Goal: Task Accomplishment & Management: Complete application form

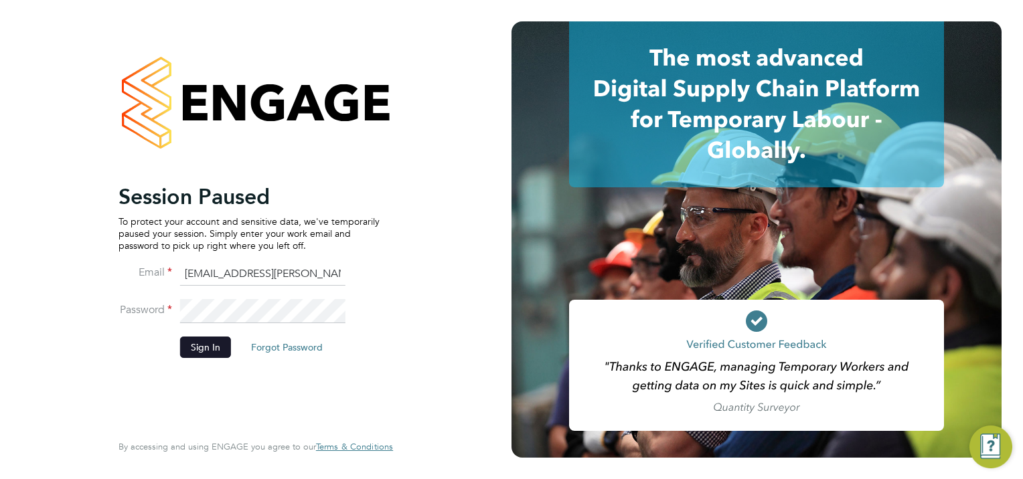
click at [201, 345] on button "Sign In" at bounding box center [205, 347] width 51 height 21
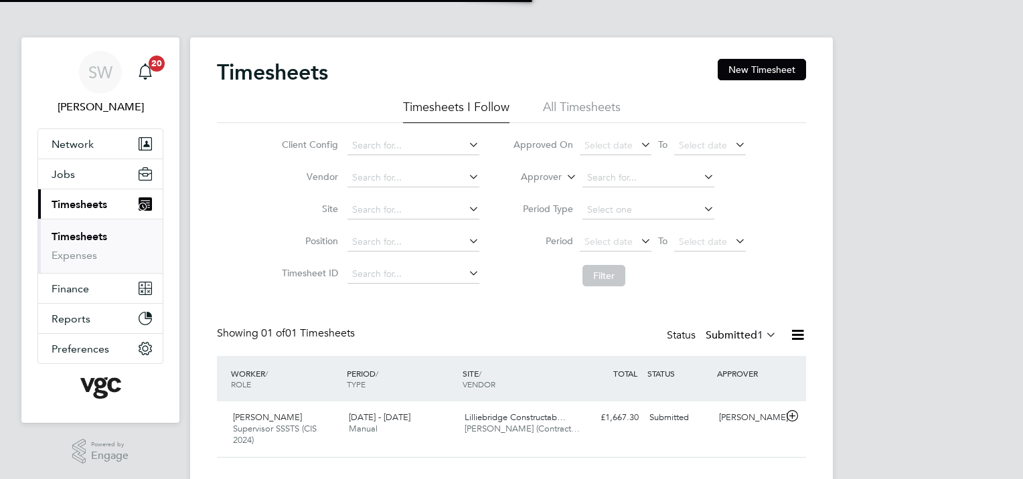
scroll to position [33, 116]
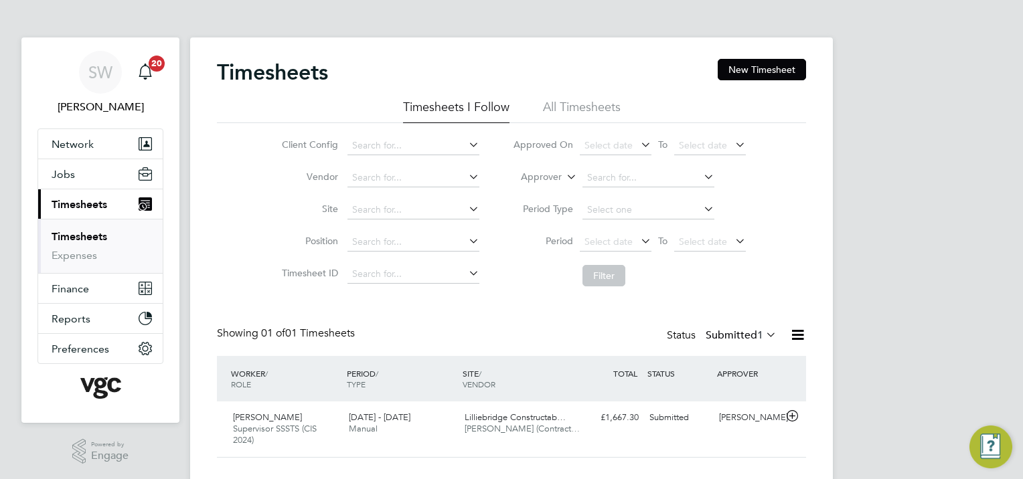
click at [79, 232] on link "Timesheets" at bounding box center [80, 236] width 56 height 13
click at [99, 233] on link "Timesheets" at bounding box center [80, 236] width 56 height 13
click at [96, 235] on link "Timesheets" at bounding box center [80, 236] width 56 height 13
click at [60, 171] on span "Jobs" at bounding box center [63, 174] width 23 height 13
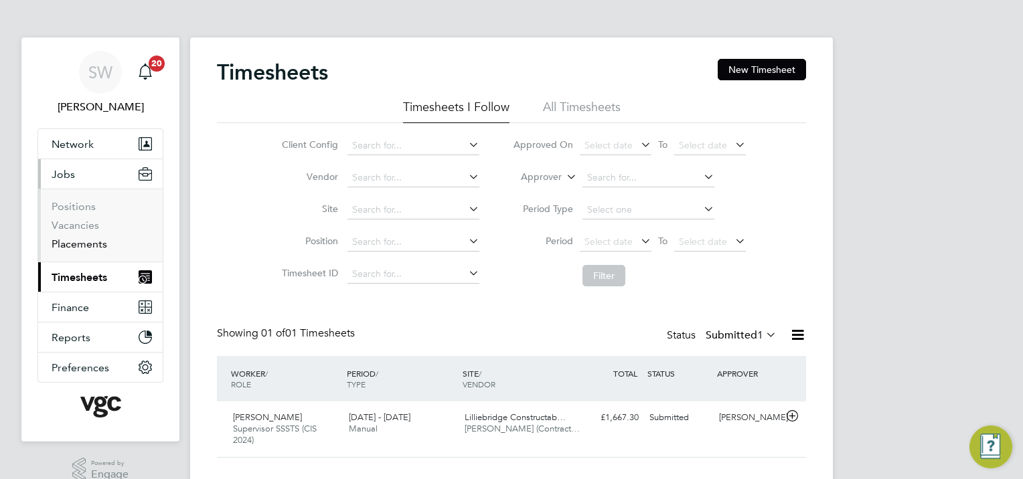
click at [73, 240] on link "Placements" at bounding box center [80, 244] width 56 height 13
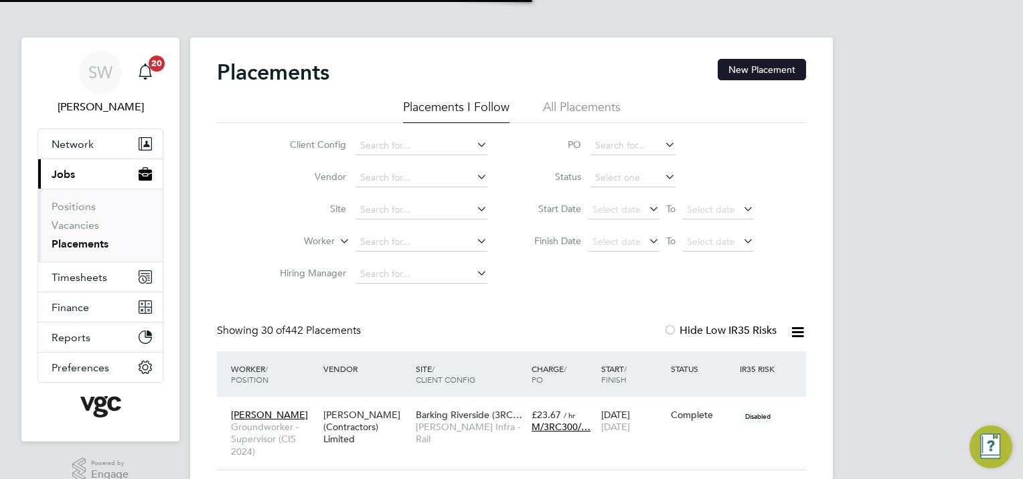
click at [772, 68] on button "New Placement" at bounding box center [762, 69] width 88 height 21
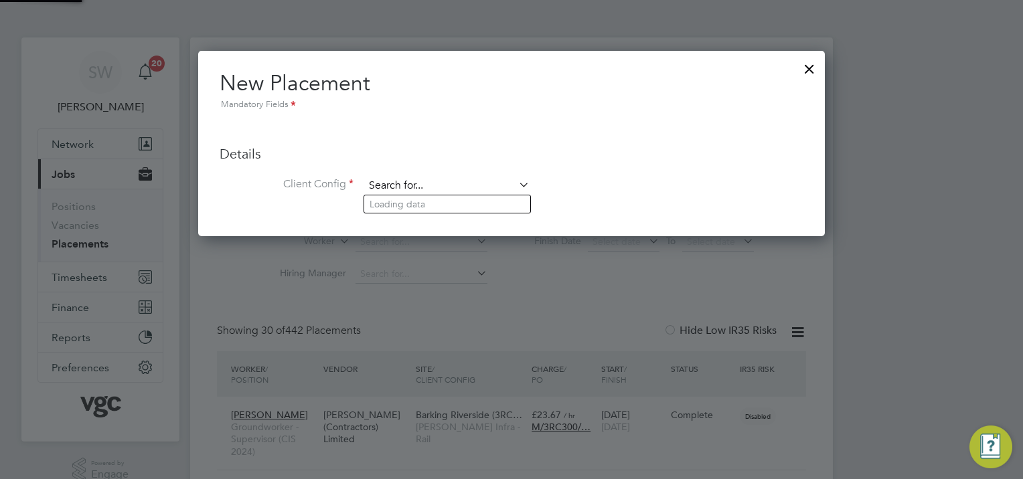
click at [409, 185] on input at bounding box center [446, 186] width 165 height 20
click at [415, 207] on li "Morgan Sindall Infra - Rail" at bounding box center [447, 204] width 166 height 18
type input "Morgan Sindall Infra - Rail"
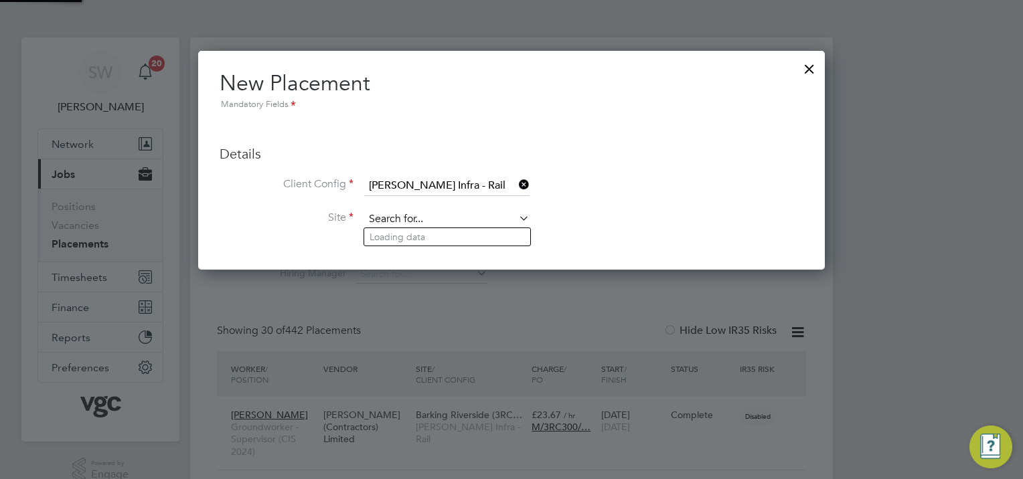
click at [395, 220] on input at bounding box center [446, 220] width 165 height 20
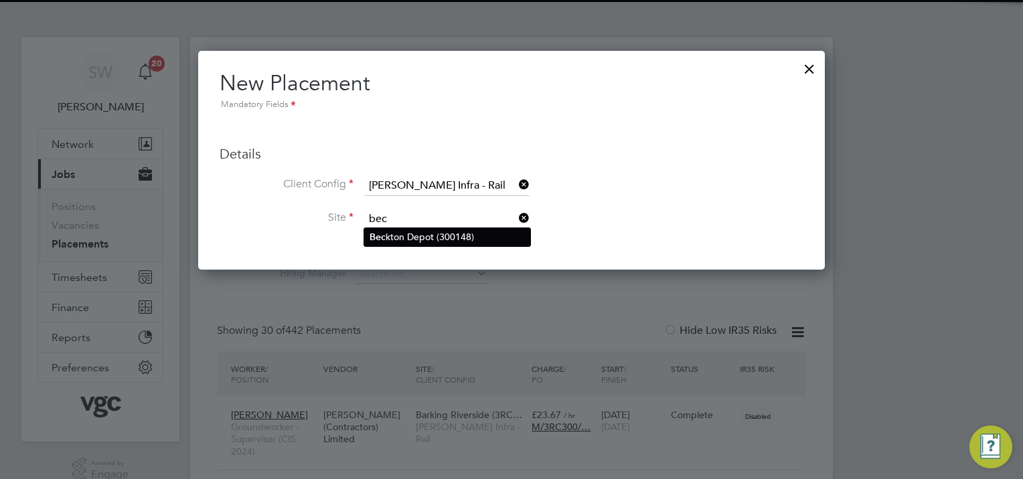
click at [399, 233] on li "Bec kton Depot (300148)" at bounding box center [447, 237] width 166 height 18
type input "Beckton Depot (300148)"
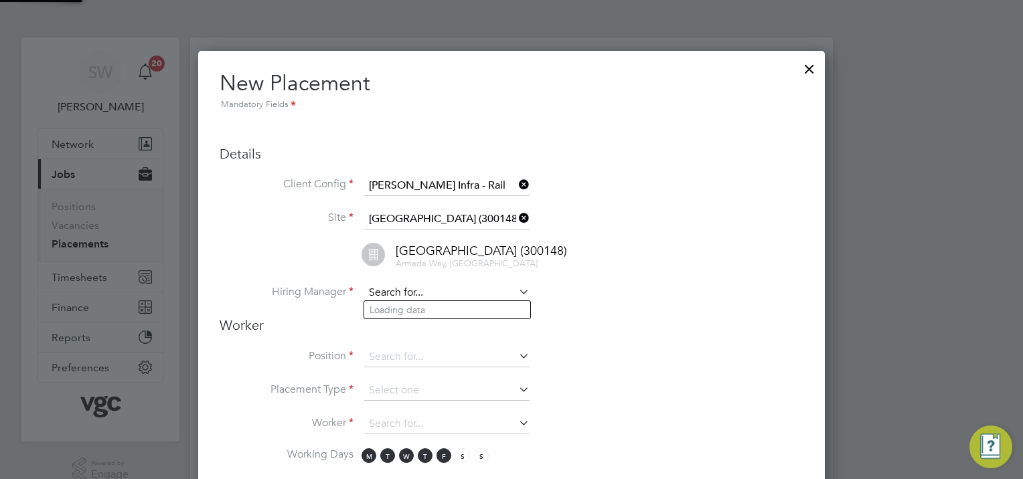
click at [391, 285] on input at bounding box center [446, 293] width 165 height 20
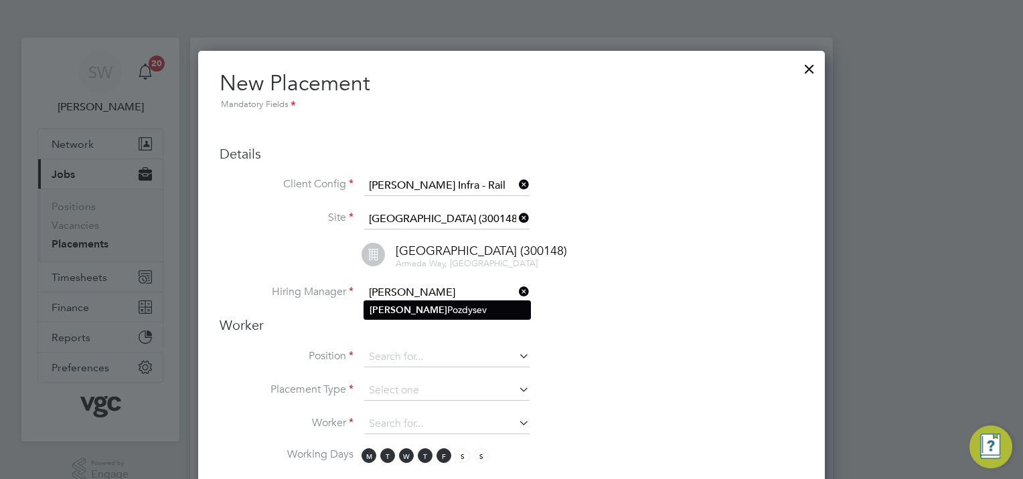
click at [408, 306] on li "Ivan Pozdysev" at bounding box center [447, 310] width 166 height 18
type input "Ivan Pozdysev"
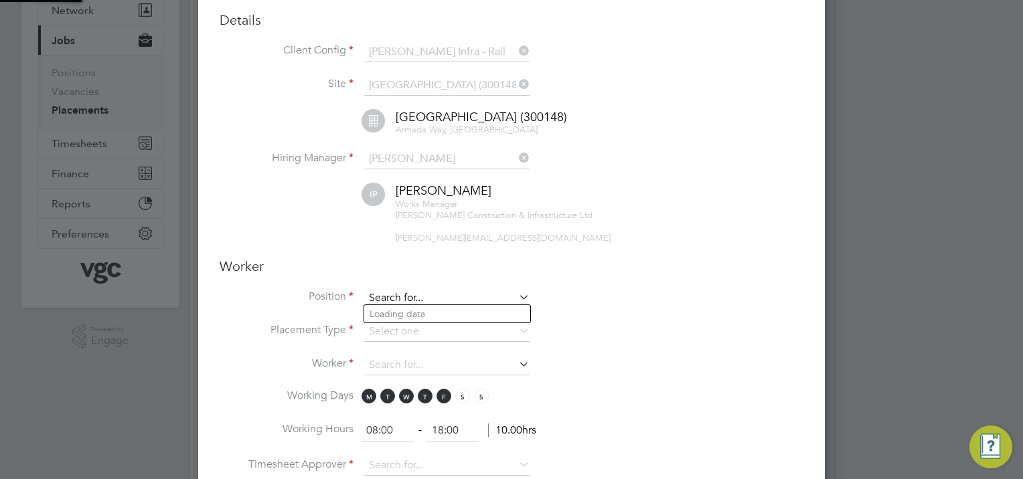
click at [386, 292] on input at bounding box center [446, 298] width 165 height 20
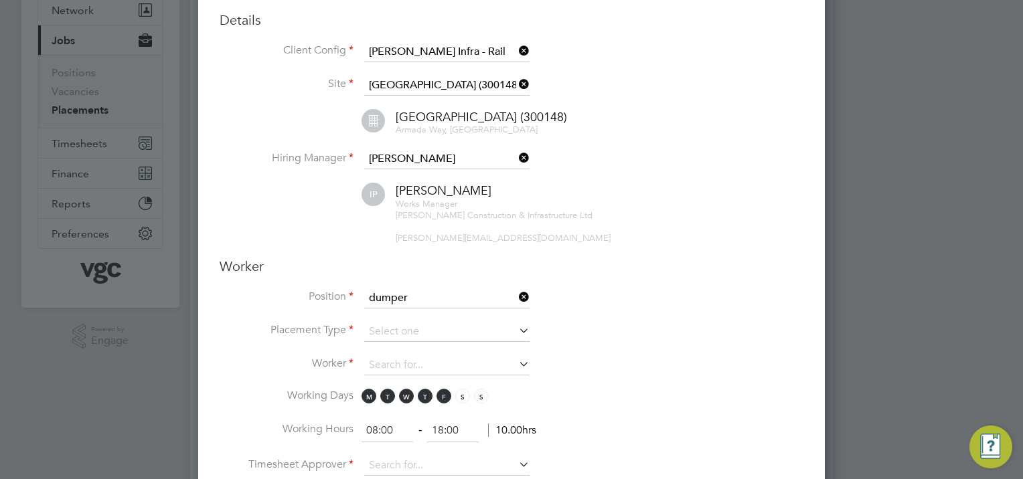
click at [422, 318] on li "CPCS Plant Op - Dumper Driver / Roller (CIS 2024)" at bounding box center [486, 314] width 244 height 18
type input "CPCS Plant Op - Dumper Driver / Roller (CIS 2024)"
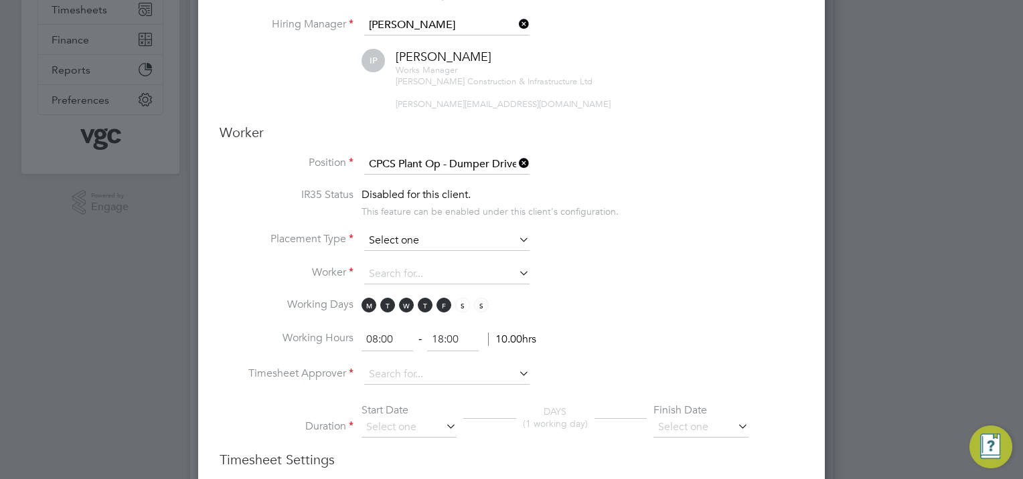
click at [390, 232] on input at bounding box center [446, 241] width 165 height 20
click at [394, 252] on li "Temporary" at bounding box center [447, 255] width 166 height 17
type input "Temporary"
click at [383, 270] on input at bounding box center [446, 274] width 165 height 20
click at [616, 264] on li "Worker" at bounding box center [512, 280] width 584 height 33
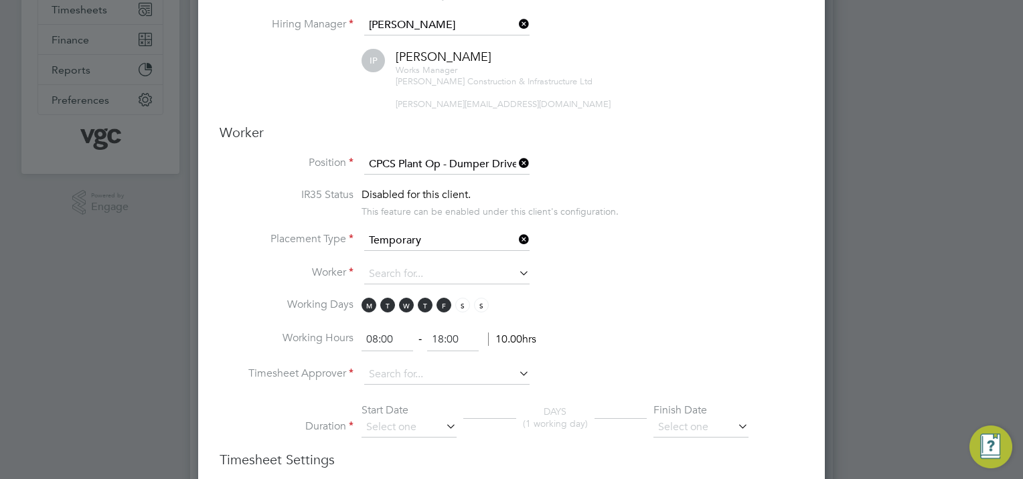
click at [516, 268] on icon at bounding box center [516, 273] width 0 height 19
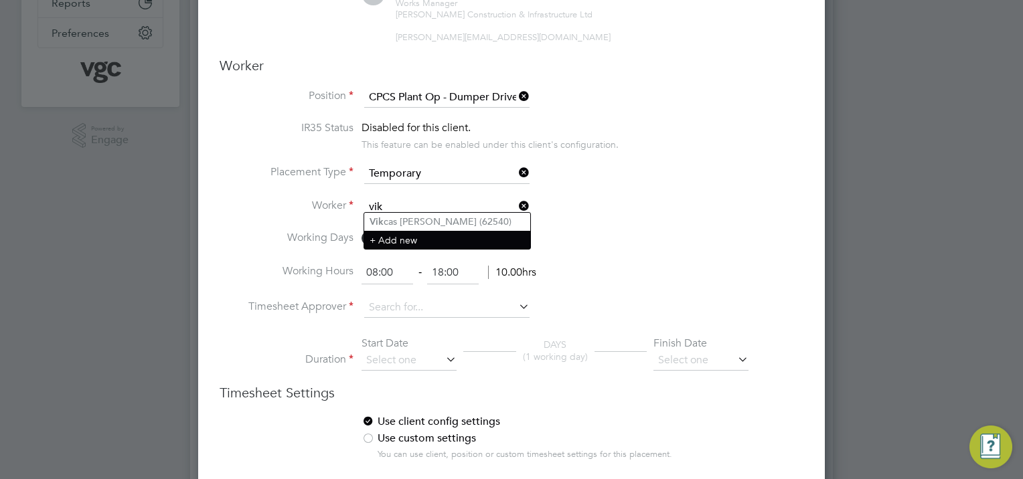
type input "vik"
click at [404, 236] on li "+ Add new" at bounding box center [447, 240] width 166 height 18
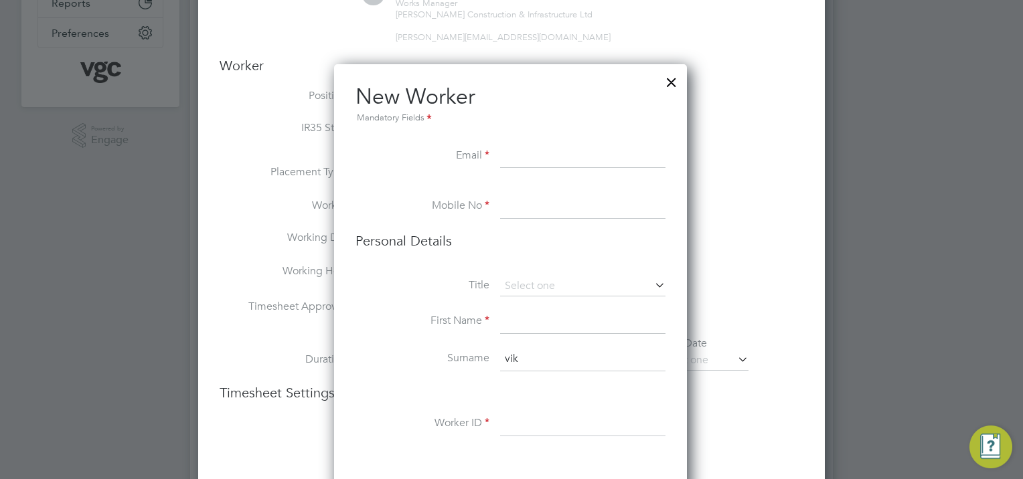
click at [516, 159] on input at bounding box center [582, 157] width 165 height 24
type input "vikas@vgc.com"
click at [527, 205] on input at bounding box center [582, 207] width 165 height 24
type input "07111232221"
click at [517, 279] on input at bounding box center [582, 286] width 165 height 20
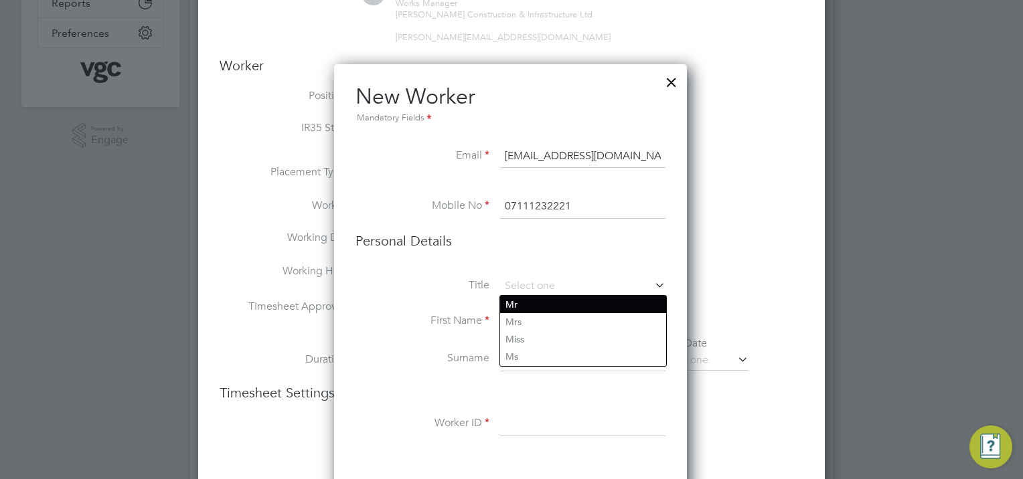
click at [519, 297] on li "Mr" at bounding box center [583, 304] width 166 height 17
type input "Mr"
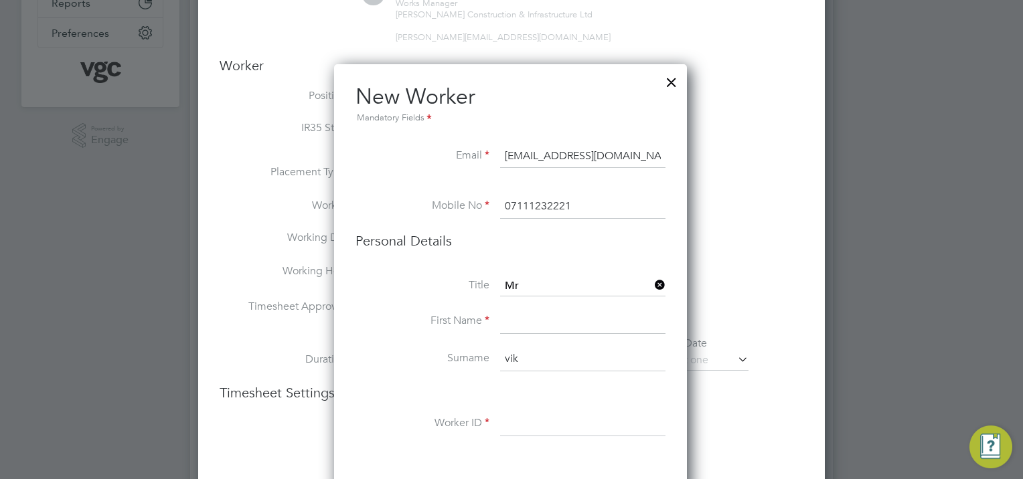
click at [513, 324] on input at bounding box center [582, 322] width 165 height 24
type input "vikas"
click at [525, 356] on input "vik" at bounding box center [582, 359] width 165 height 24
type input "vsohal"
click at [518, 422] on input at bounding box center [582, 424] width 165 height 24
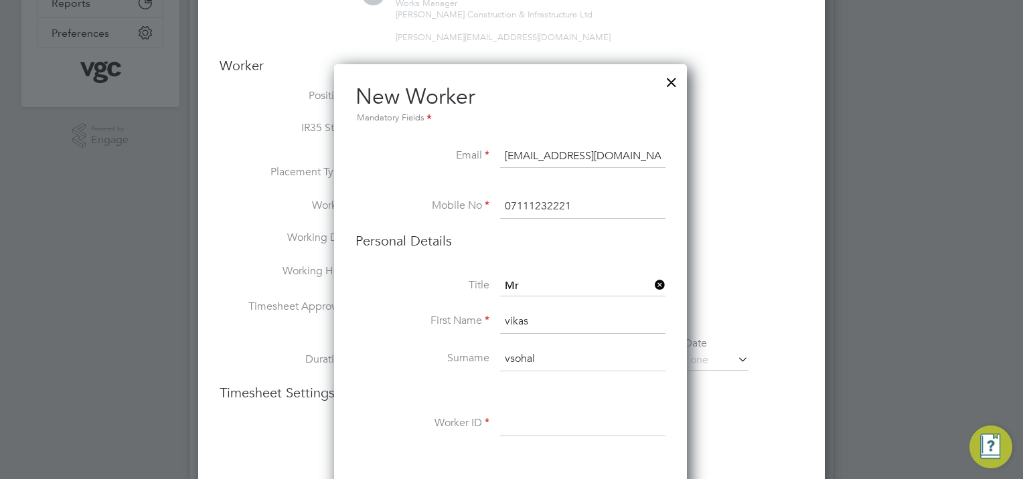
paste input "92612"
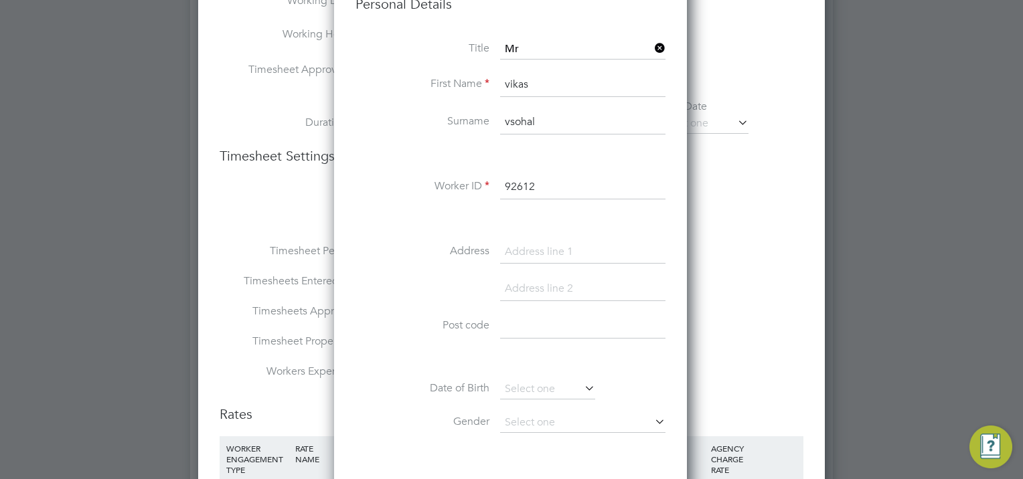
scroll to position [602, 0]
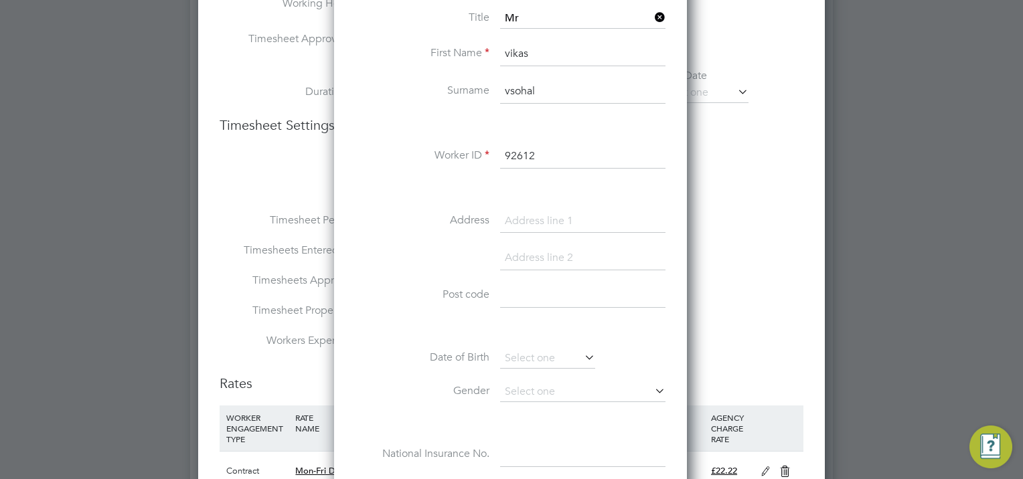
type input "92612"
click at [519, 220] on input at bounding box center [582, 222] width 165 height 24
paste input "31 Bedford Road"
type input "31 Bedford Road"
click at [523, 252] on input at bounding box center [582, 258] width 165 height 24
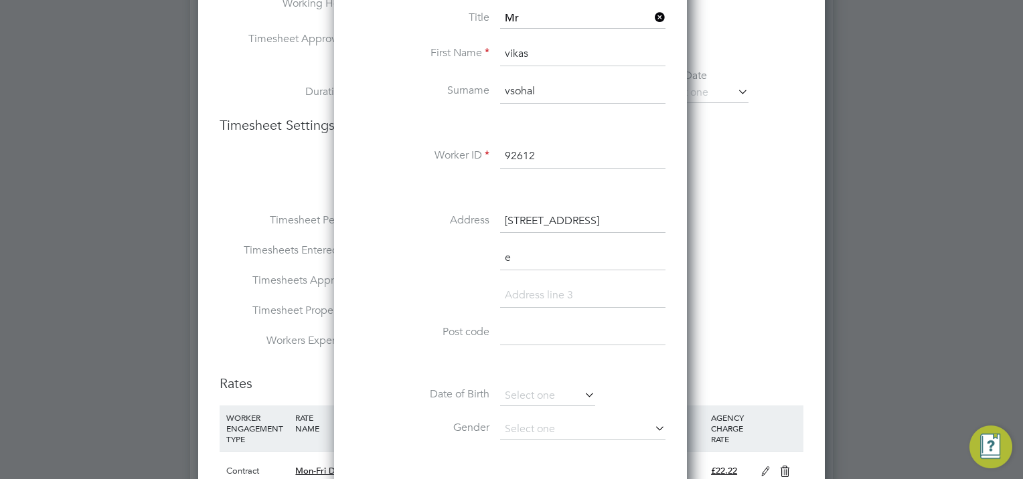
scroll to position [1165, 354]
type input "east ham"
click at [525, 293] on input at bounding box center [582, 296] width 165 height 24
type input "london"
click at [512, 329] on input at bounding box center [582, 333] width 165 height 24
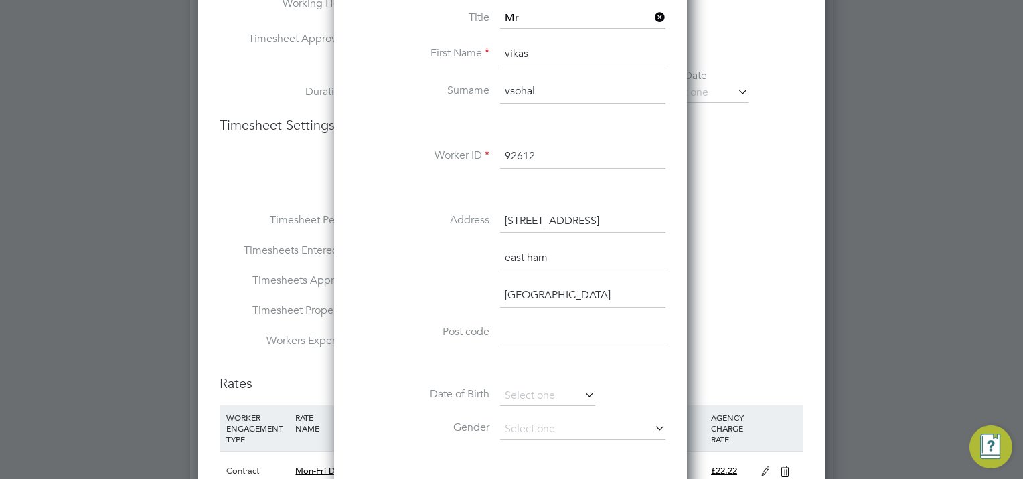
paste input "E6 2NL"
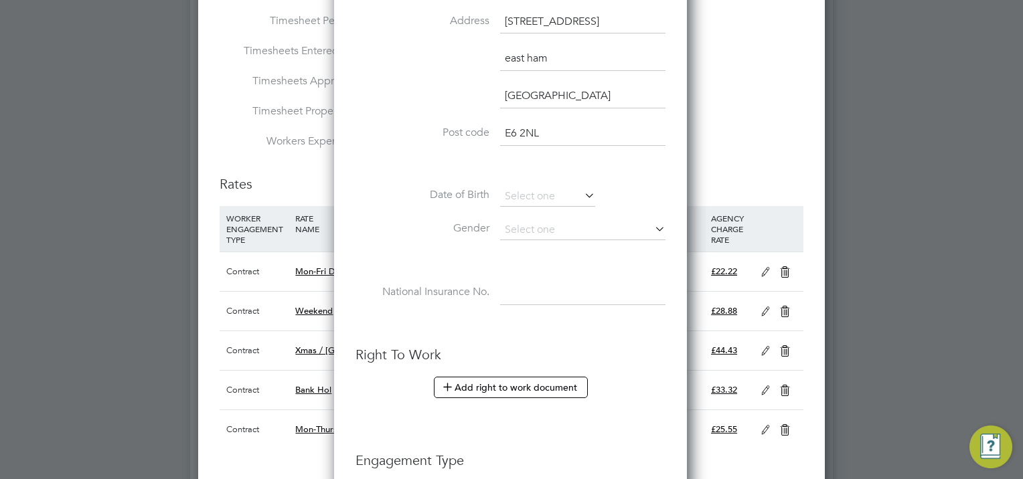
scroll to position [803, 0]
type input "E6 2NL"
click at [527, 219] on input at bounding box center [582, 229] width 165 height 20
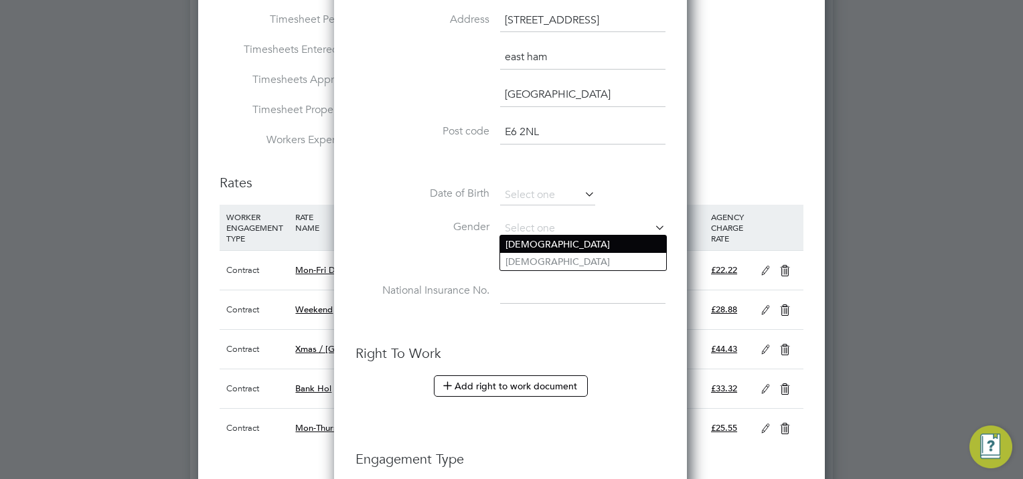
click at [511, 241] on li "Male" at bounding box center [583, 244] width 166 height 17
type input "Male"
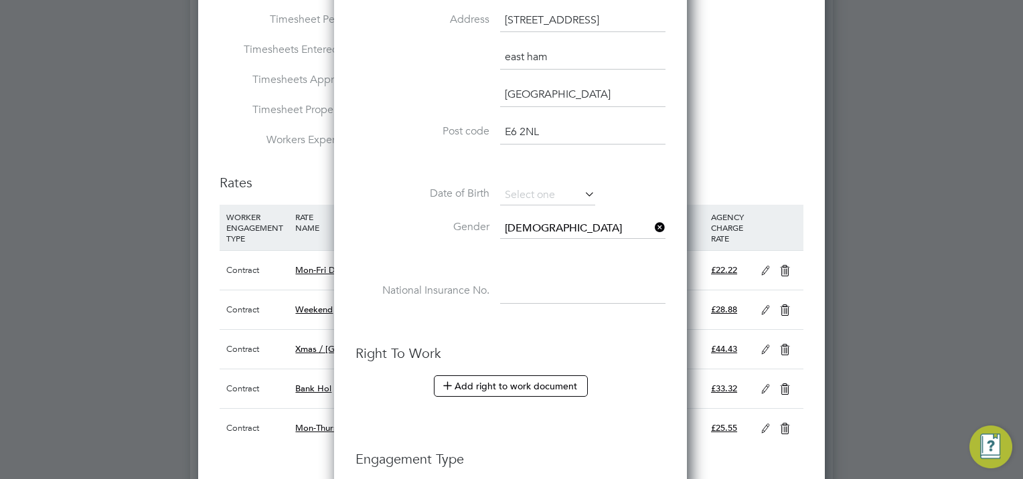
click at [582, 187] on icon at bounding box center [582, 194] width 0 height 19
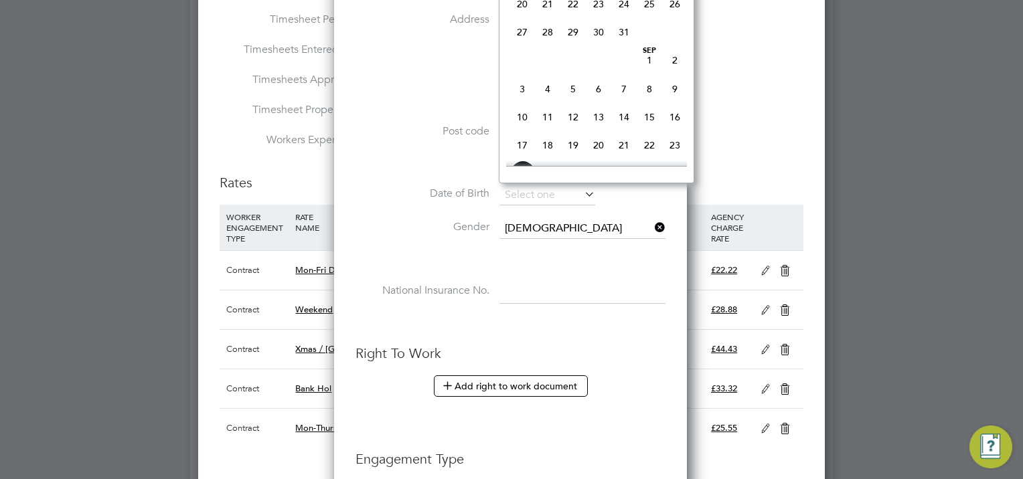
scroll to position [602, 0]
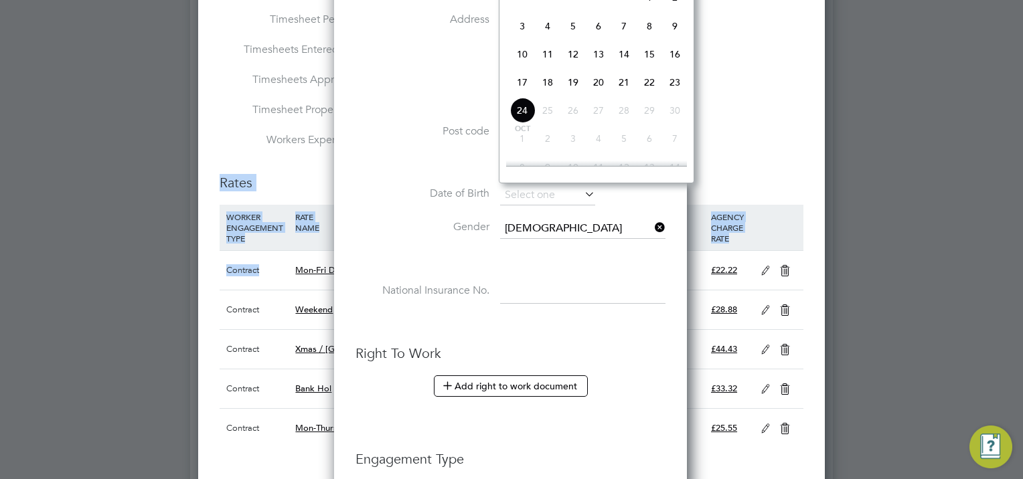
drag, startPoint x: 748, startPoint y: 124, endPoint x: 740, endPoint y: 280, distance: 155.5
click at [742, 280] on ng-template "Worker Position CPCS Plant Op - Dumper Driver / Roller (CIS 2024) IR35 Status D…" at bounding box center [512, 219] width 584 height 1262
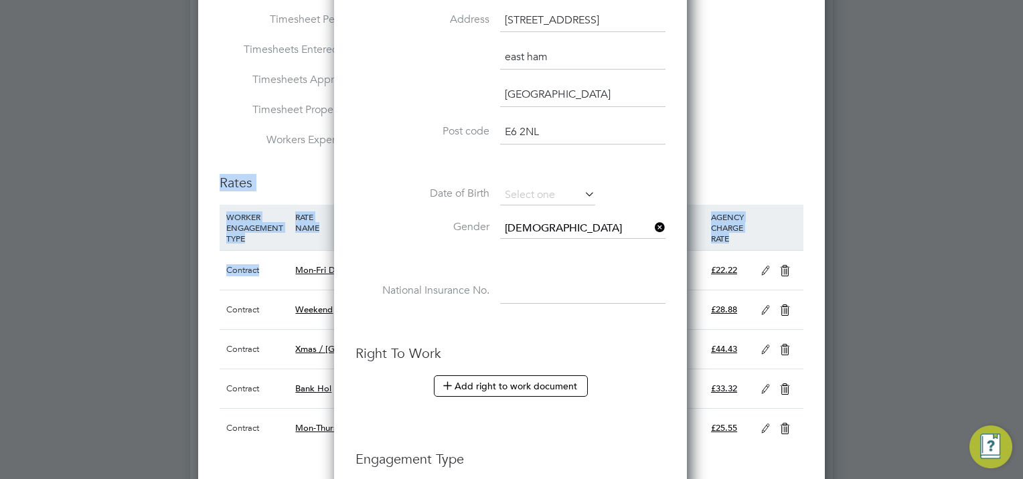
drag, startPoint x: 740, startPoint y: 280, endPoint x: 738, endPoint y: 397, distance: 117.2
click at [718, 400] on div "Placements New Placement Placements I Follow All Placements Client Config Vendo…" at bounding box center [511, 403] width 643 height 2338
drag, startPoint x: 942, startPoint y: 332, endPoint x: 953, endPoint y: 135, distance: 197.1
click at [953, 135] on div at bounding box center [511, 239] width 1023 height 479
click at [582, 191] on icon at bounding box center [582, 194] width 0 height 19
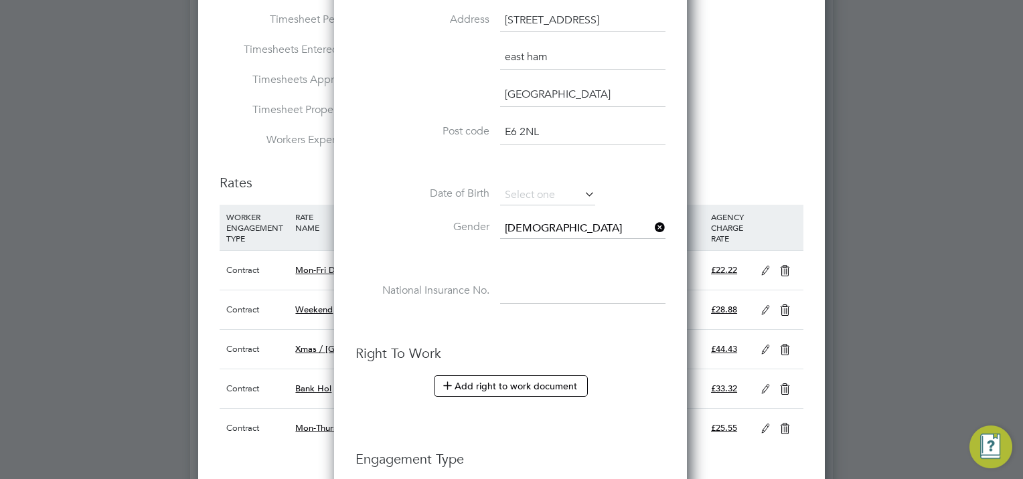
scroll to position [524, 0]
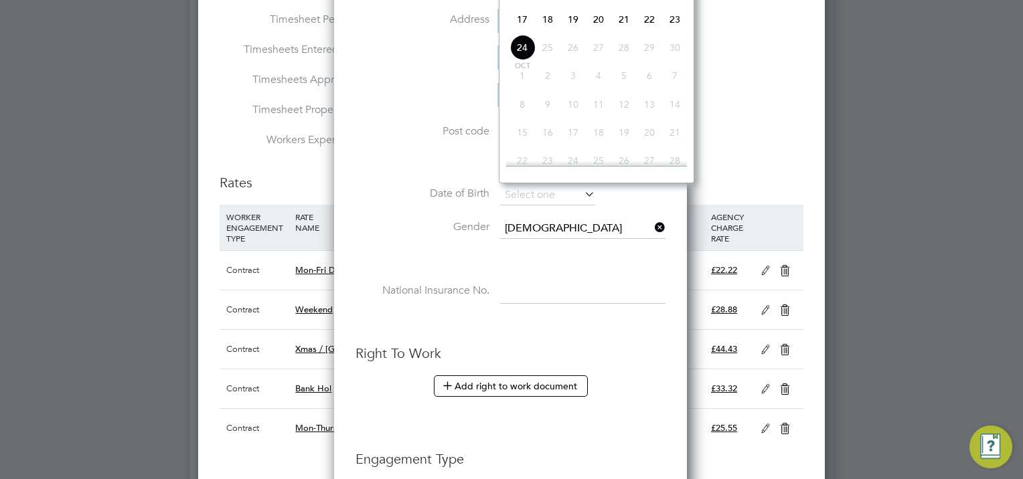
drag, startPoint x: 472, startPoint y: 40, endPoint x: 462, endPoint y: 124, distance: 84.9
click at [462, 124] on div "Title Mr First Name vikas Surname vsohal Worker ID 92612 Address 31 Bedford Roa…" at bounding box center [510, 69] width 310 height 523
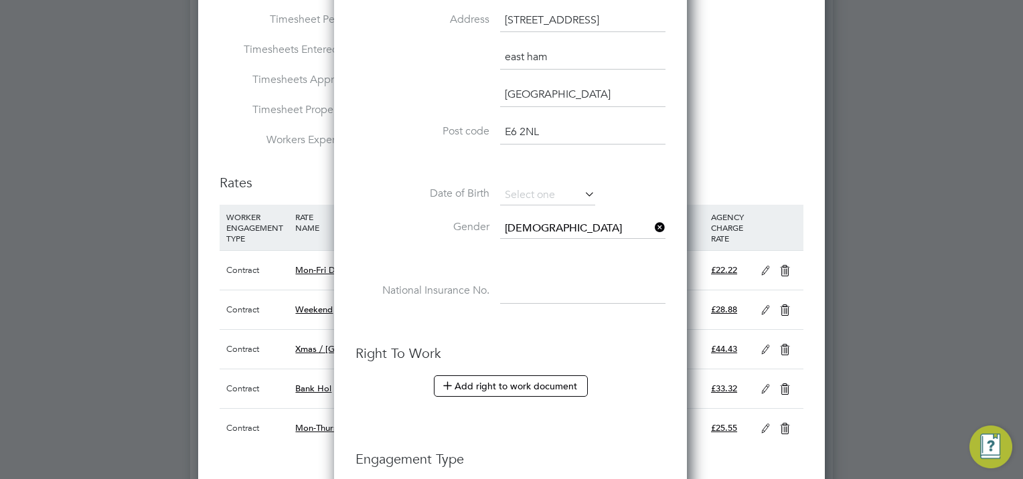
click at [914, 84] on div at bounding box center [511, 239] width 1023 height 479
click at [523, 280] on input at bounding box center [582, 292] width 165 height 24
click at [945, 250] on div at bounding box center [511, 239] width 1023 height 479
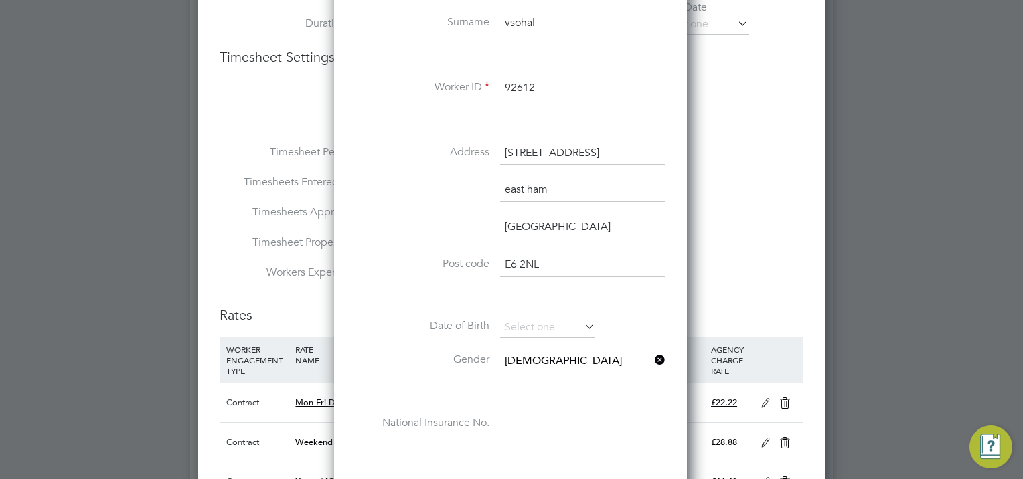
scroll to position [669, 0]
click at [582, 325] on icon at bounding box center [582, 328] width 0 height 19
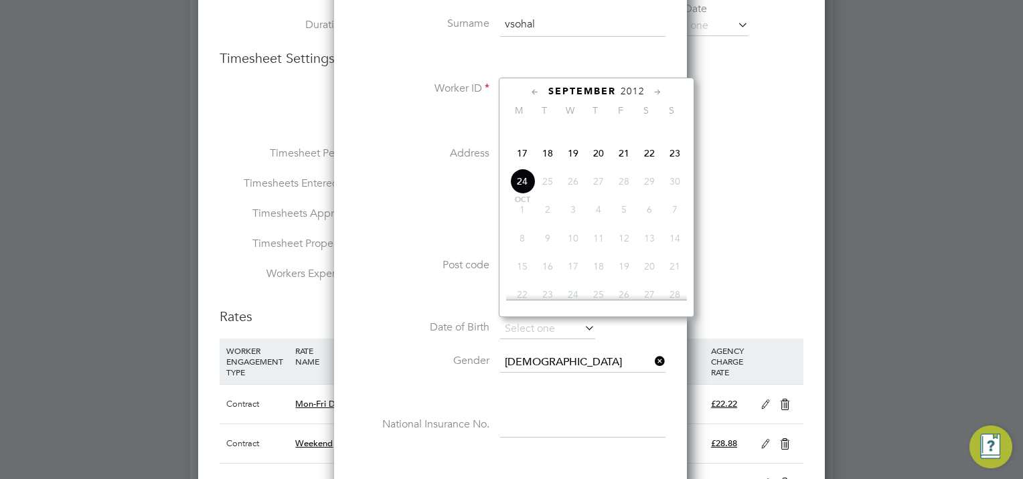
click at [634, 88] on span "2012" at bounding box center [632, 91] width 24 height 11
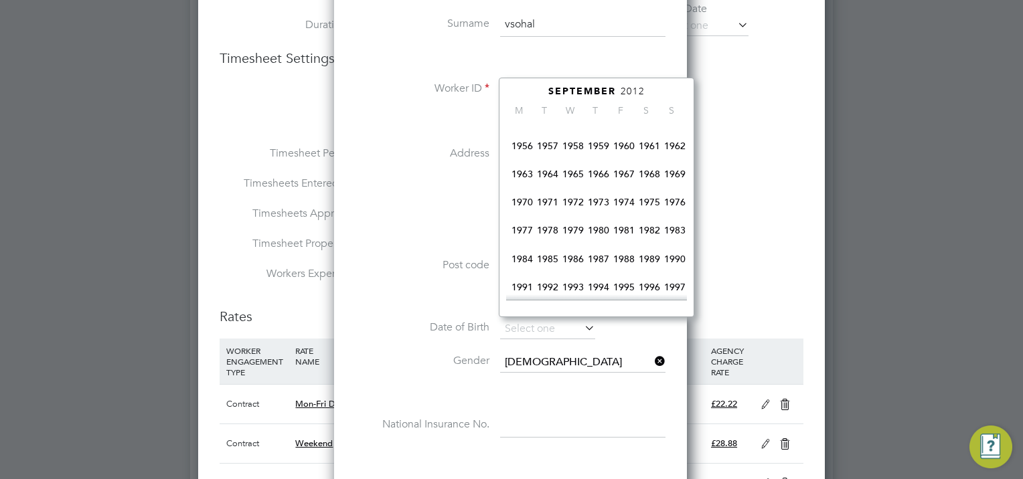
scroll to position [224, 0]
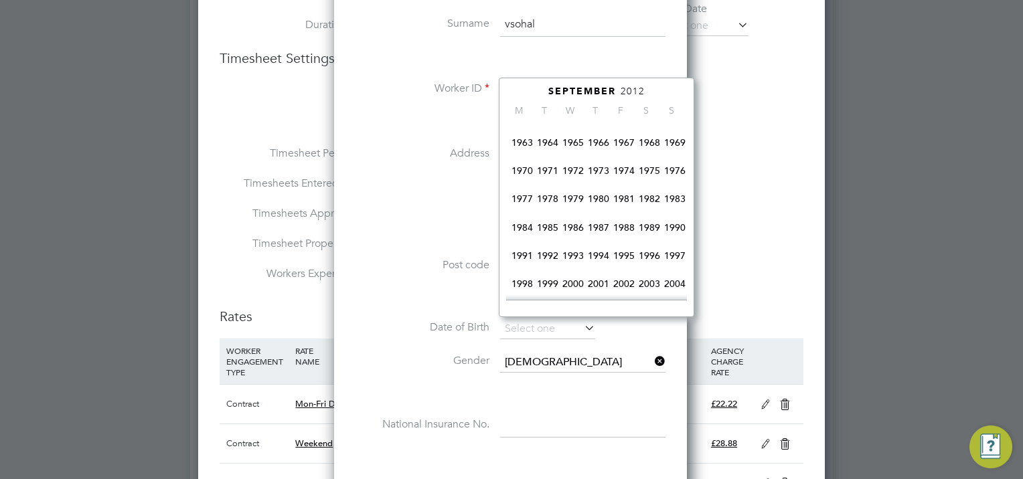
click at [523, 234] on span "1984" at bounding box center [521, 227] width 25 height 25
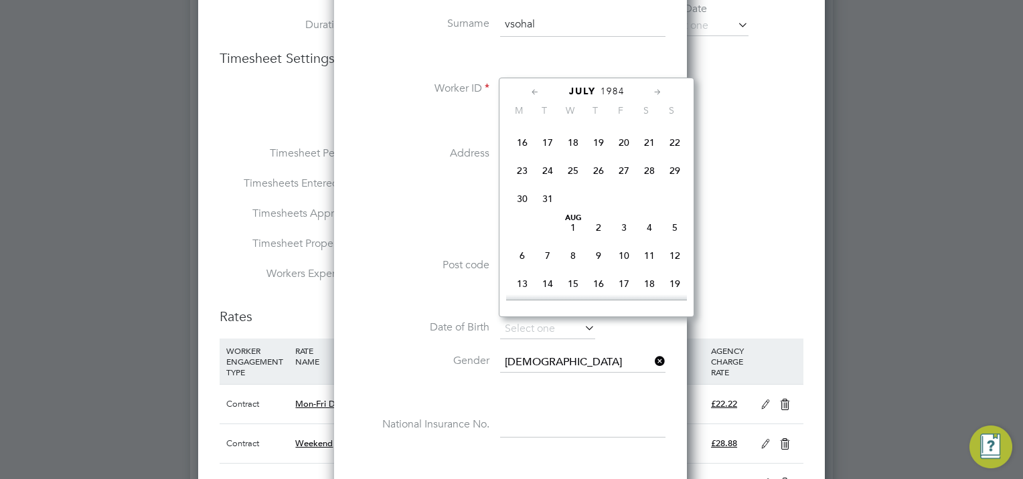
click at [652, 90] on icon at bounding box center [657, 92] width 13 height 15
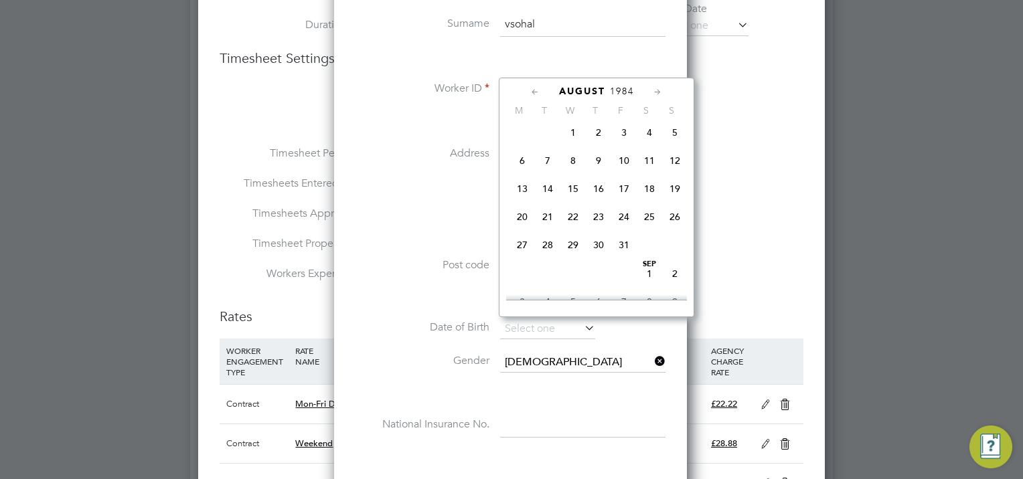
click at [652, 90] on icon at bounding box center [657, 92] width 13 height 15
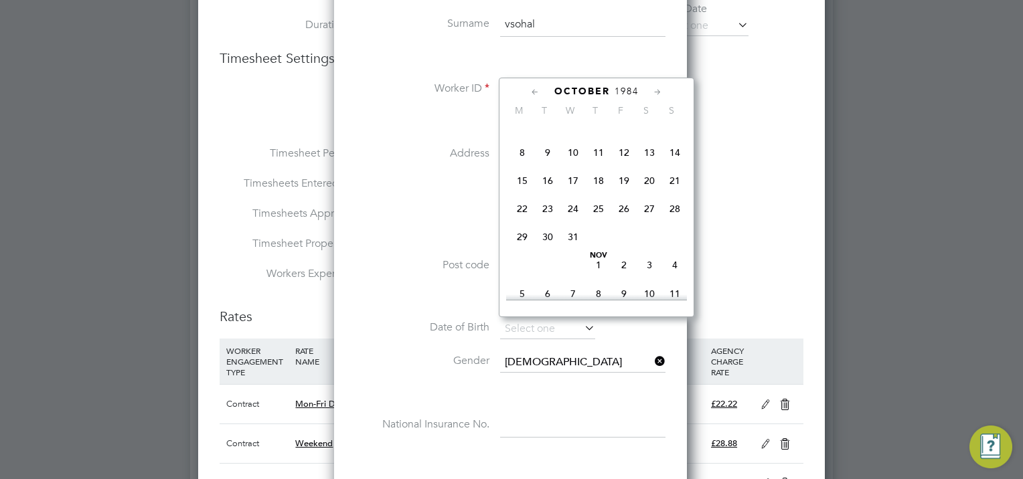
click at [652, 90] on icon at bounding box center [657, 92] width 13 height 15
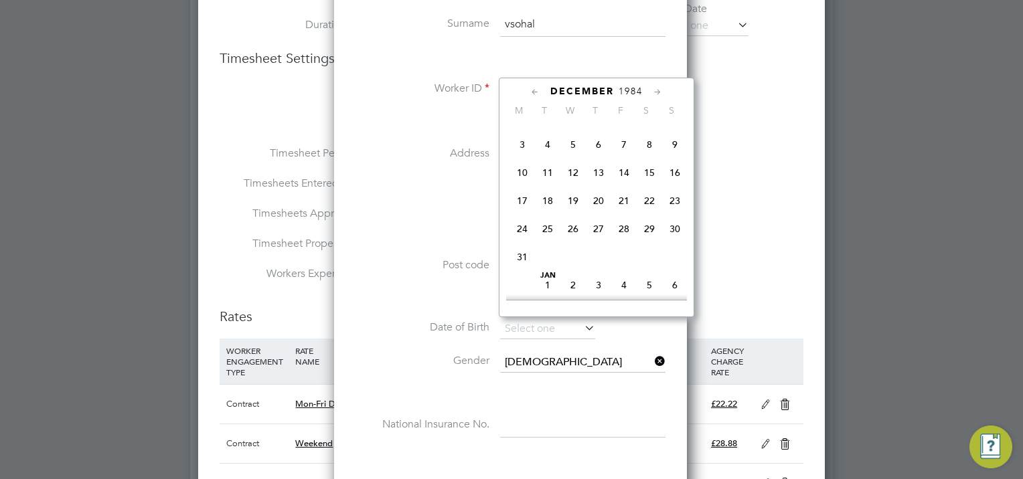
click at [621, 157] on span "7" at bounding box center [623, 144] width 25 height 25
type input "07 Dec 1984"
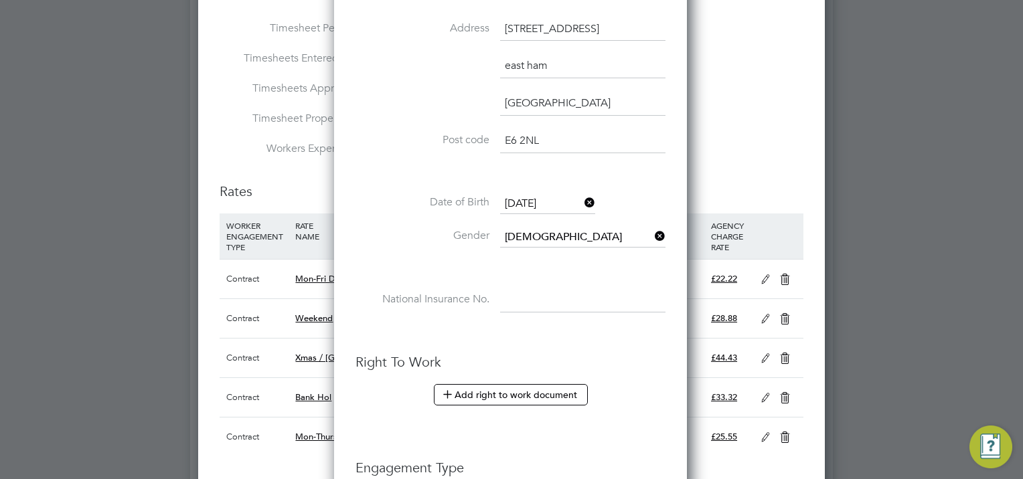
scroll to position [803, 0]
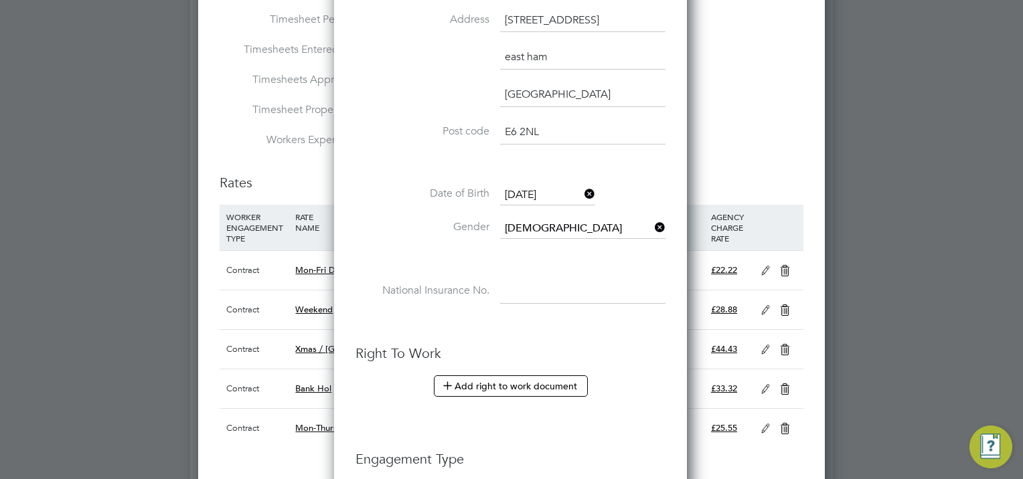
click at [517, 289] on input at bounding box center [582, 292] width 165 height 24
paste input "SN028391D"
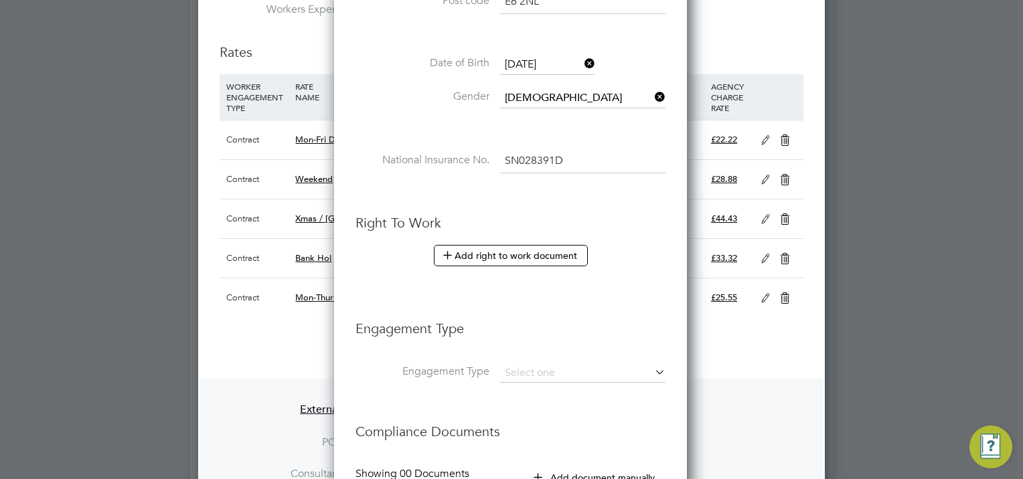
scroll to position [1004, 0]
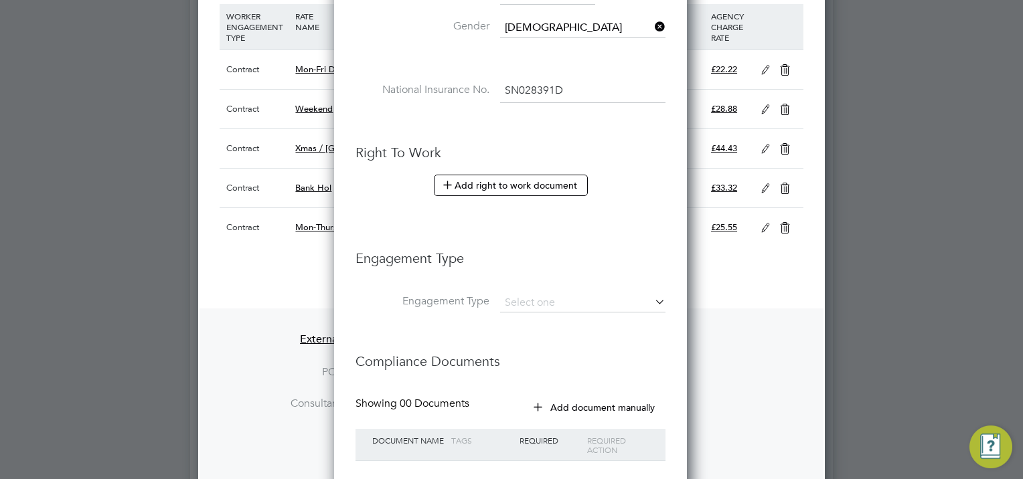
type input "SN 02 83 91 D"
click at [652, 297] on icon at bounding box center [652, 302] width 0 height 19
click at [652, 295] on icon at bounding box center [652, 302] width 0 height 19
drag, startPoint x: 653, startPoint y: 294, endPoint x: 645, endPoint y: 296, distance: 8.3
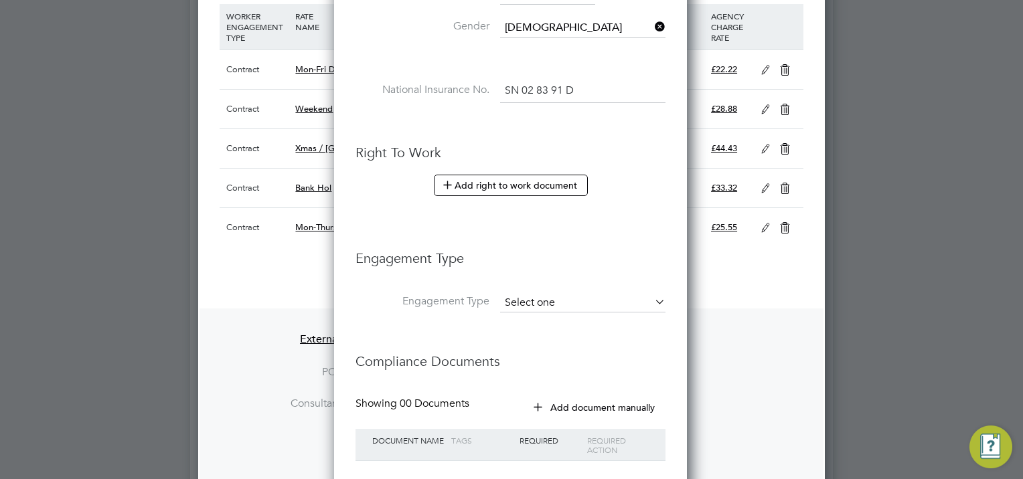
click at [652, 294] on icon at bounding box center [652, 302] width 0 height 19
click at [595, 295] on input at bounding box center [582, 303] width 165 height 19
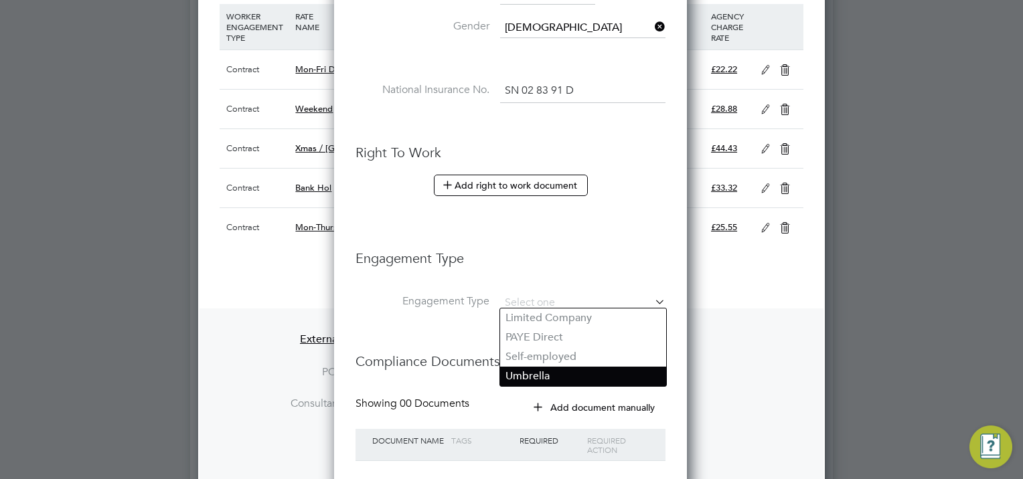
click at [536, 372] on li "Umbrella" at bounding box center [583, 376] width 166 height 19
type input "Umbrella"
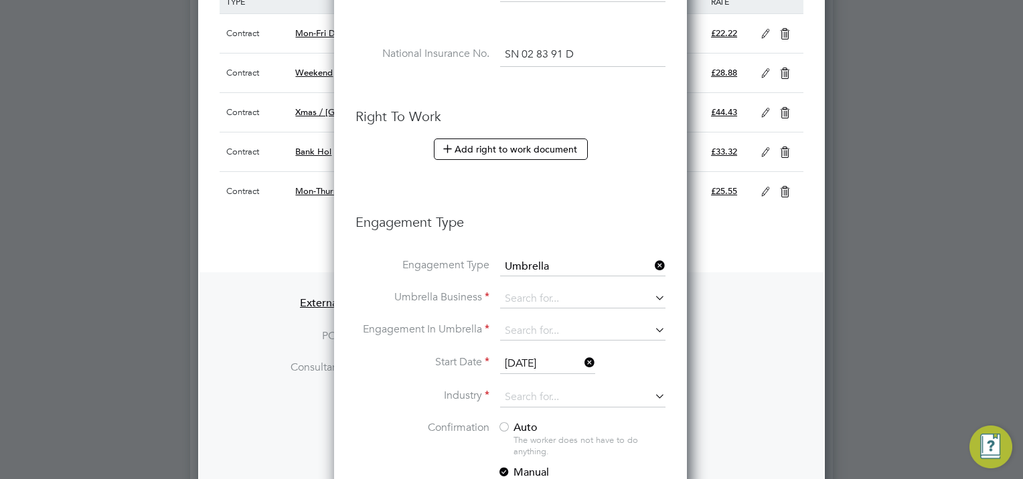
scroll to position [1071, 0]
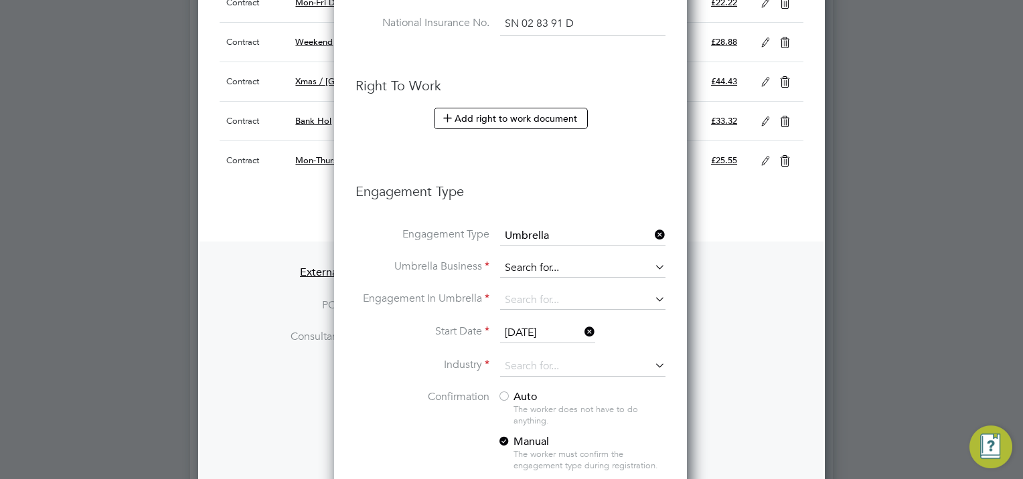
click at [532, 261] on input at bounding box center [582, 268] width 165 height 19
click at [530, 285] on b "Saser" at bounding box center [518, 282] width 27 height 13
type input "Saser Limited"
click at [522, 300] on input at bounding box center [582, 300] width 165 height 19
click at [532, 337] on li "CIS Self-employed" at bounding box center [583, 334] width 166 height 19
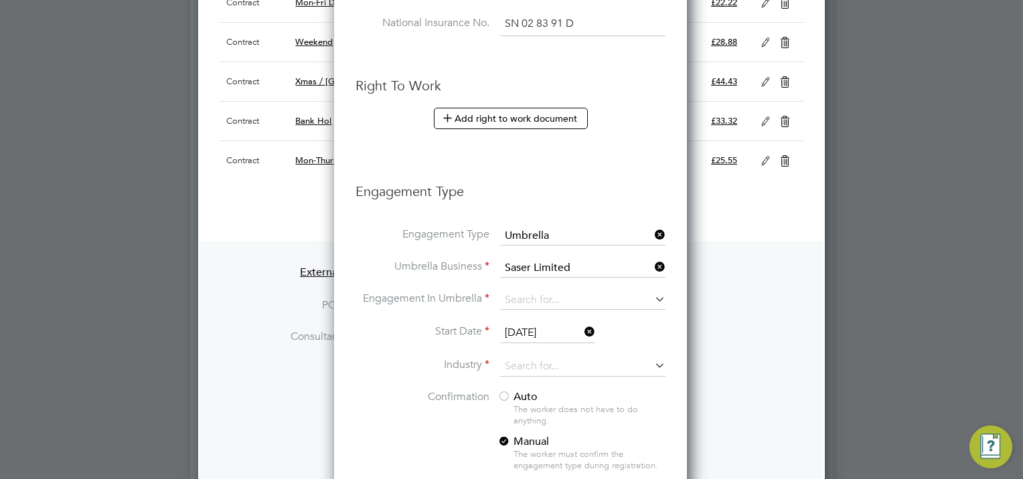
type input "CIS Self-employed"
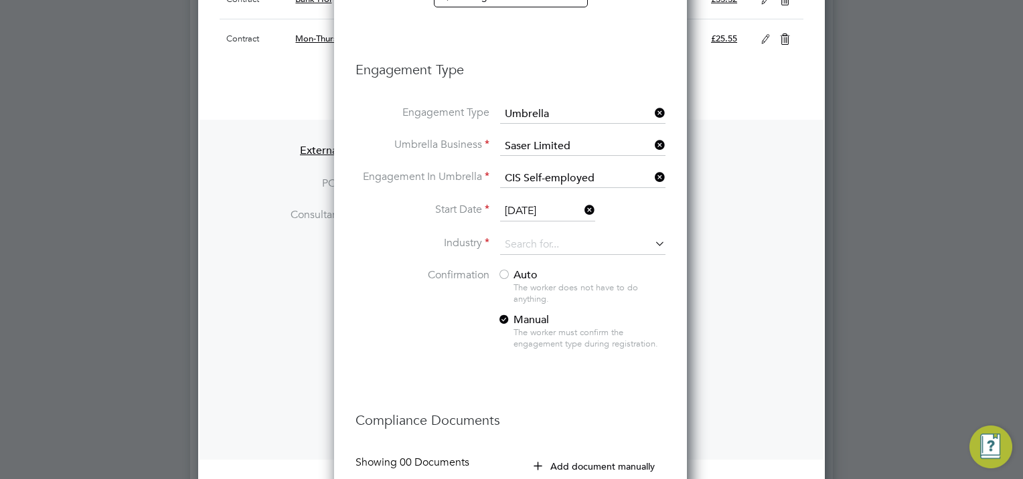
scroll to position [1205, 0]
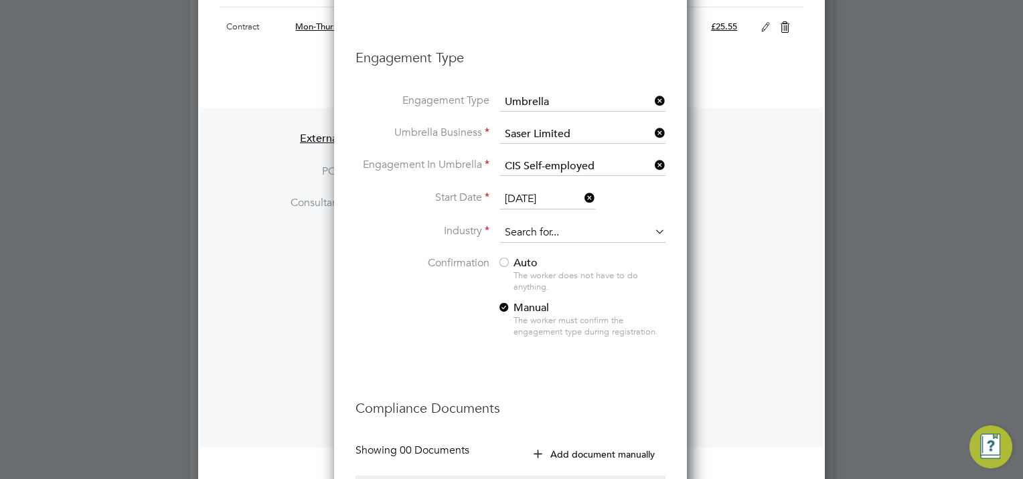
click at [542, 231] on input at bounding box center [582, 233] width 165 height 20
drag, startPoint x: 538, startPoint y: 338, endPoint x: 560, endPoint y: 295, distance: 47.9
click at [538, 337] on li "Construction" at bounding box center [583, 338] width 166 height 18
type input "Construction"
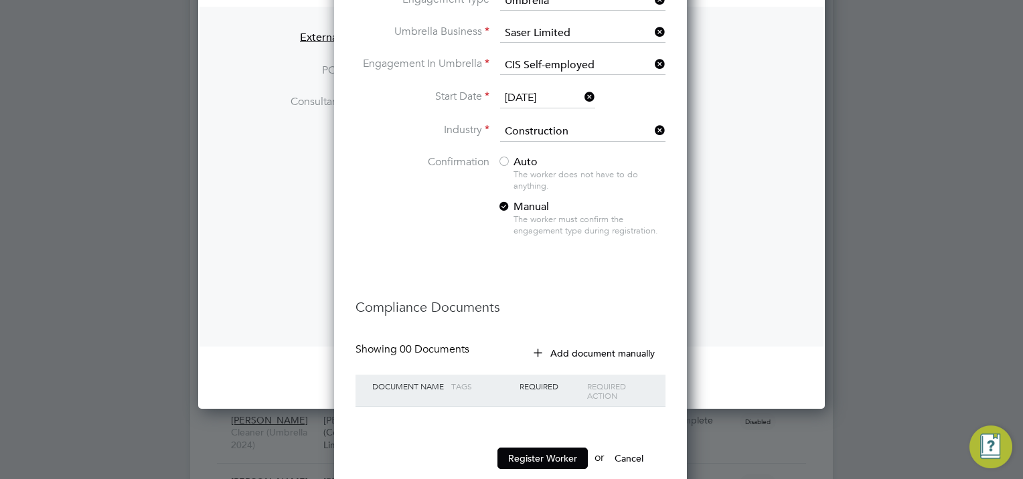
scroll to position [1339, 0]
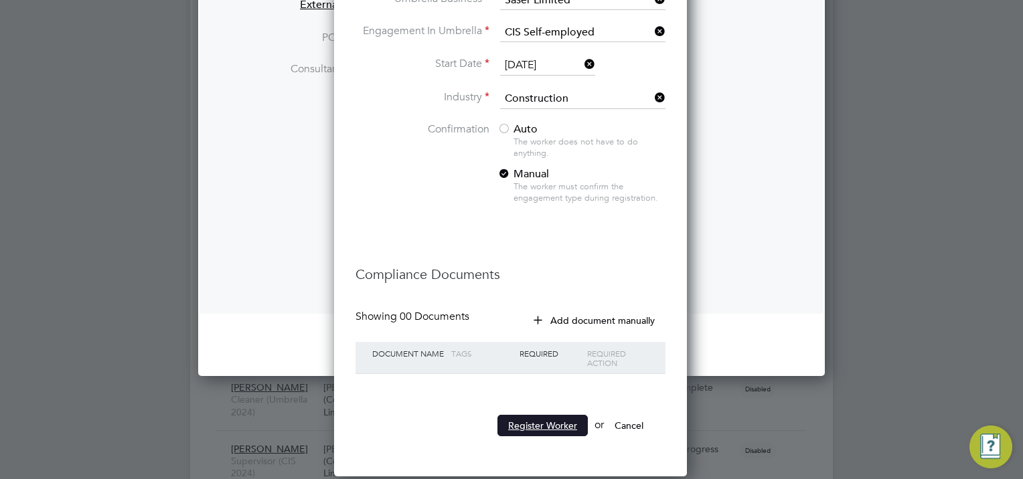
click at [535, 422] on button "Register Worker" at bounding box center [542, 425] width 90 height 21
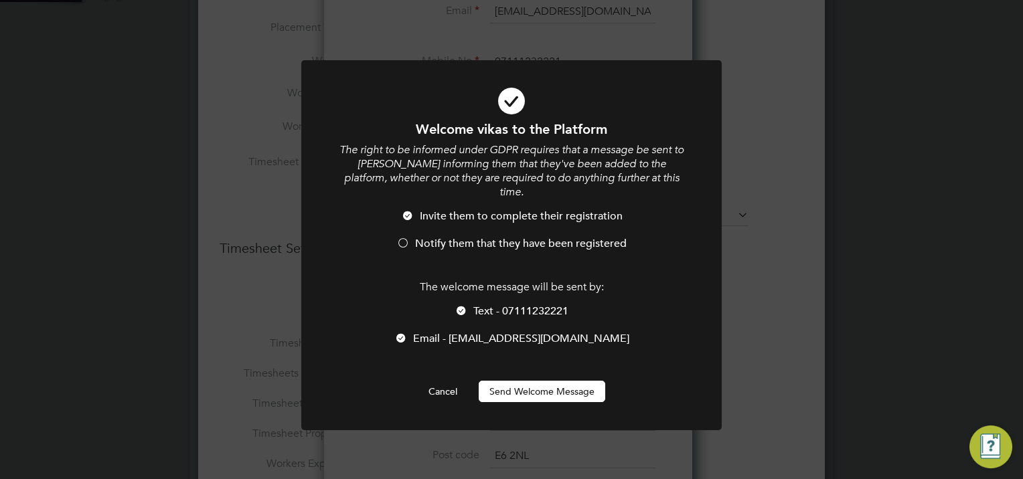
scroll to position [0, 0]
click at [539, 381] on button "Send Welcome Message" at bounding box center [542, 391] width 127 height 21
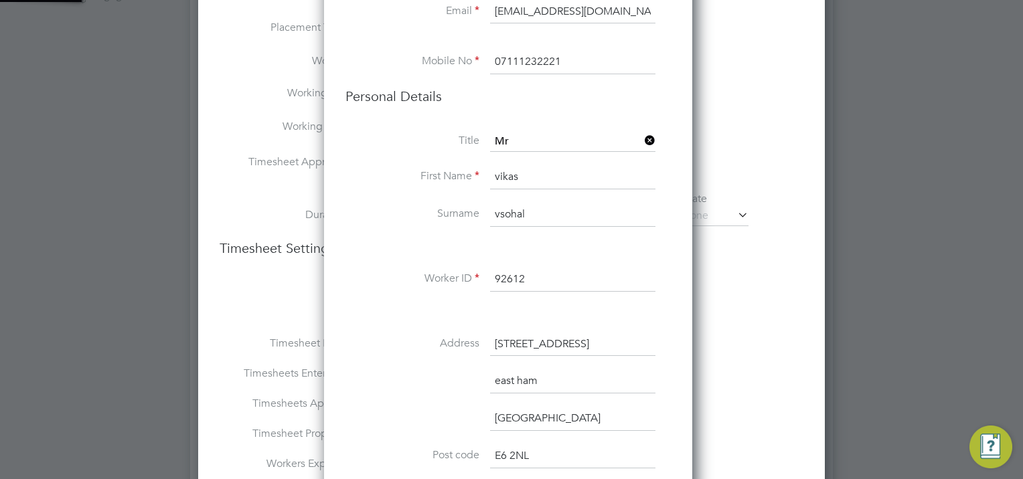
scroll to position [1411, 354]
type input "vikas vsohal (92612)"
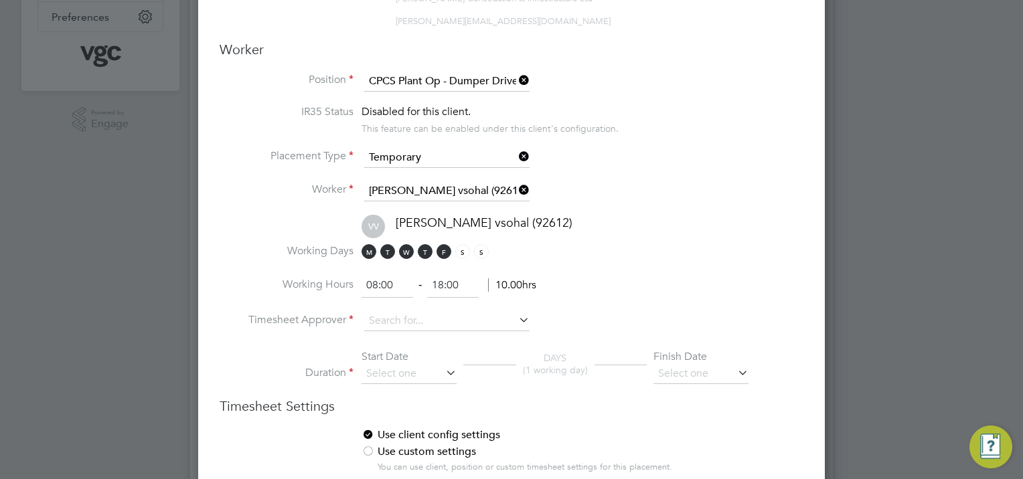
scroll to position [469, 0]
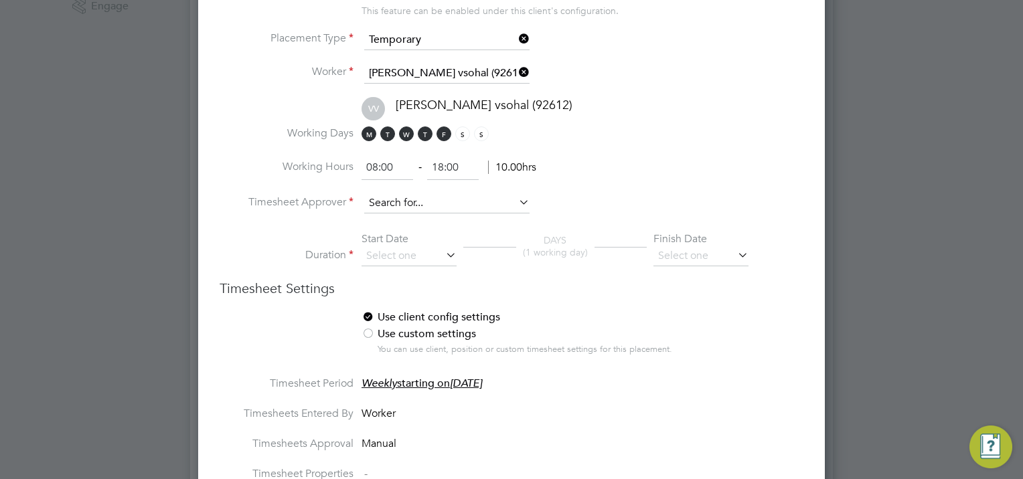
click at [402, 197] on input at bounding box center [446, 203] width 165 height 20
drag, startPoint x: 415, startPoint y: 220, endPoint x: 412, endPoint y: 228, distance: 9.1
click at [414, 220] on li "Ivan Pozdysev" at bounding box center [447, 217] width 166 height 18
type input "Ivan Pozdysev"
click at [404, 247] on input at bounding box center [408, 256] width 95 height 20
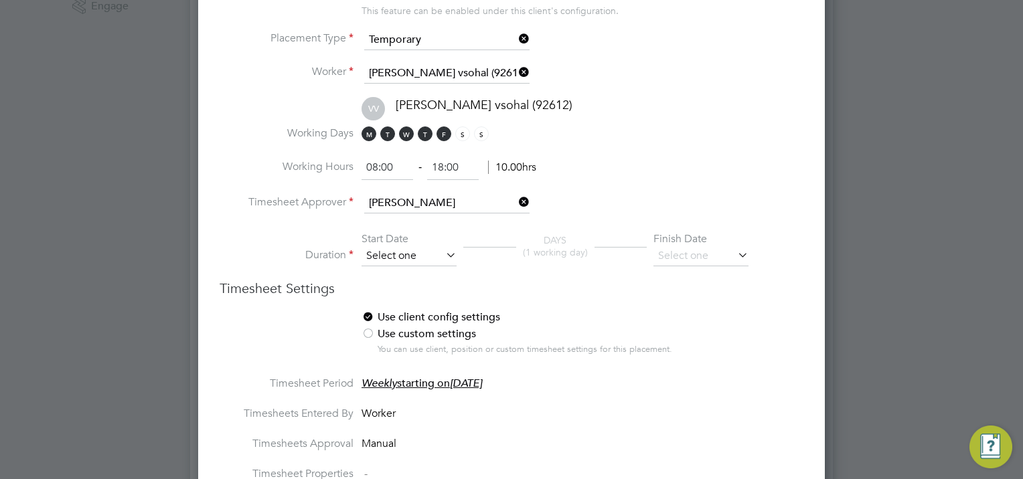
scroll to position [495, 0]
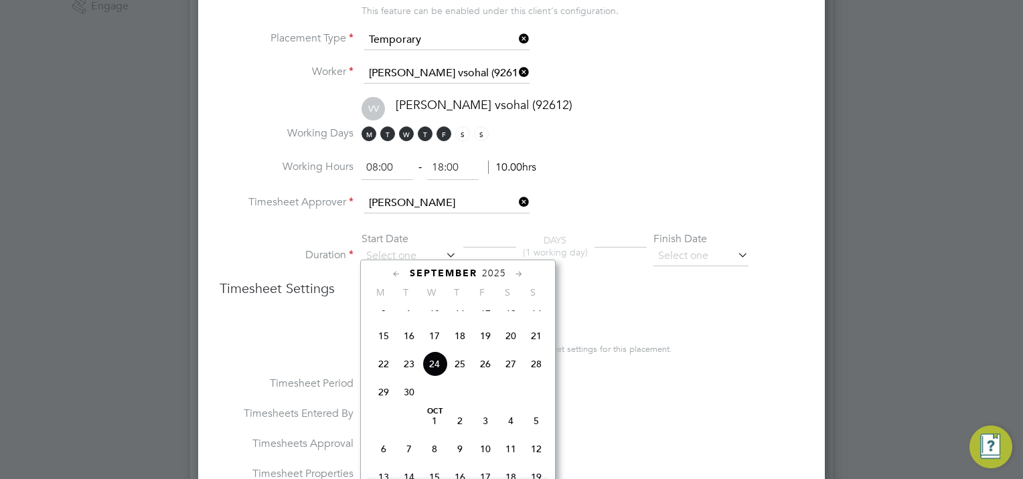
click at [436, 376] on span "24" at bounding box center [434, 363] width 25 height 25
type input "24 Sep 2025"
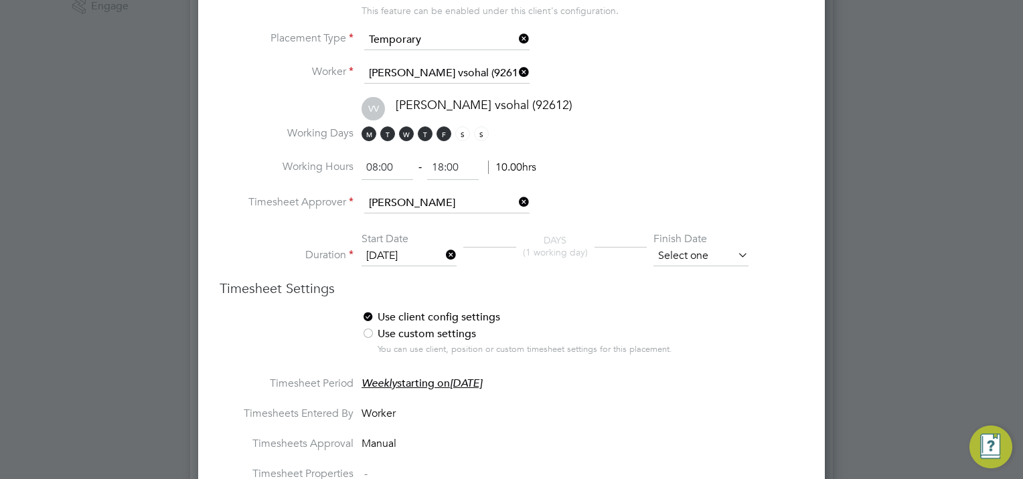
click at [681, 252] on input at bounding box center [700, 256] width 95 height 20
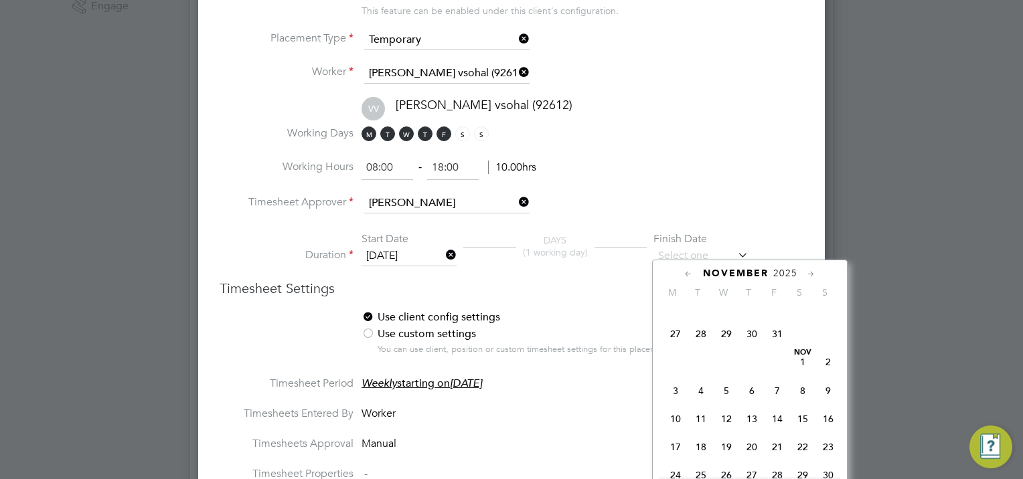
scroll to position [696, 0]
click at [774, 345] on span "31" at bounding box center [776, 332] width 25 height 25
type input "31 Oct 2025"
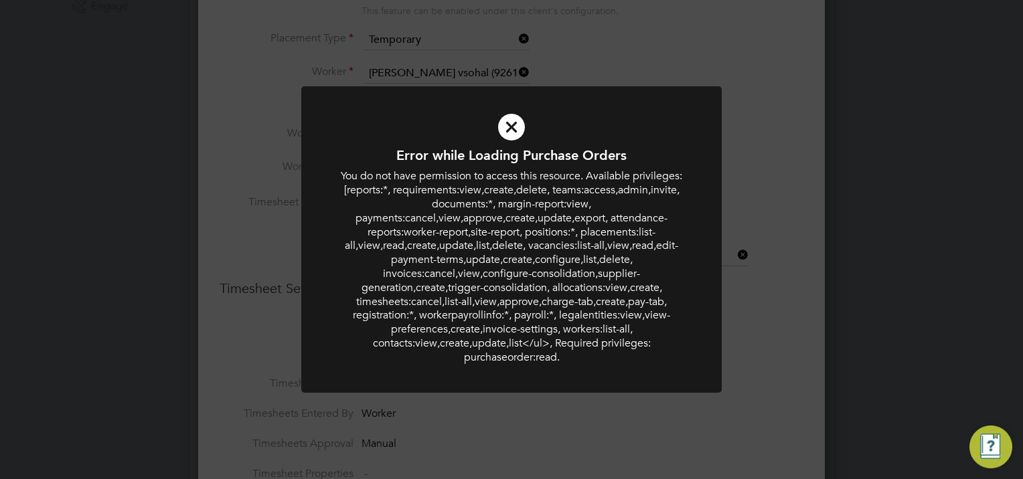
click at [856, 240] on div "Error while Loading Purchase Orders You do not have permission to access this r…" at bounding box center [511, 239] width 1023 height 479
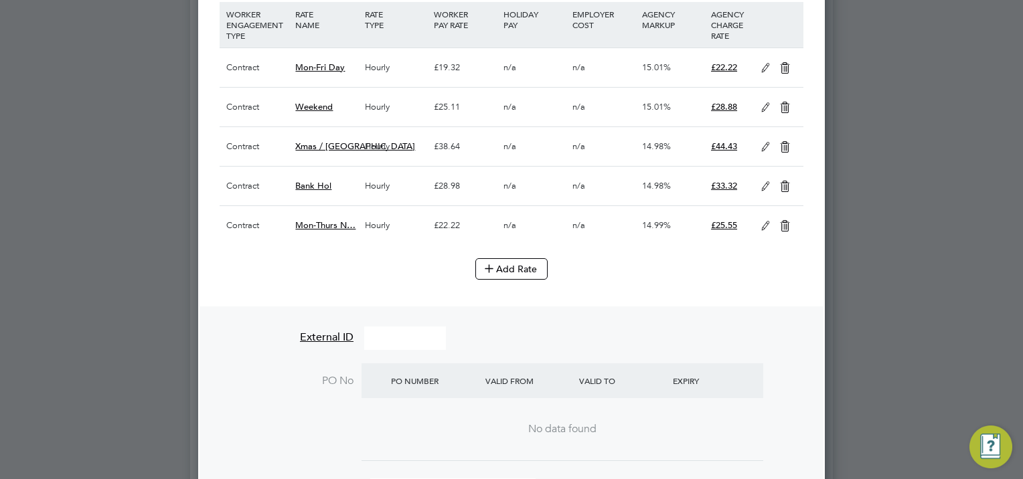
scroll to position [1138, 0]
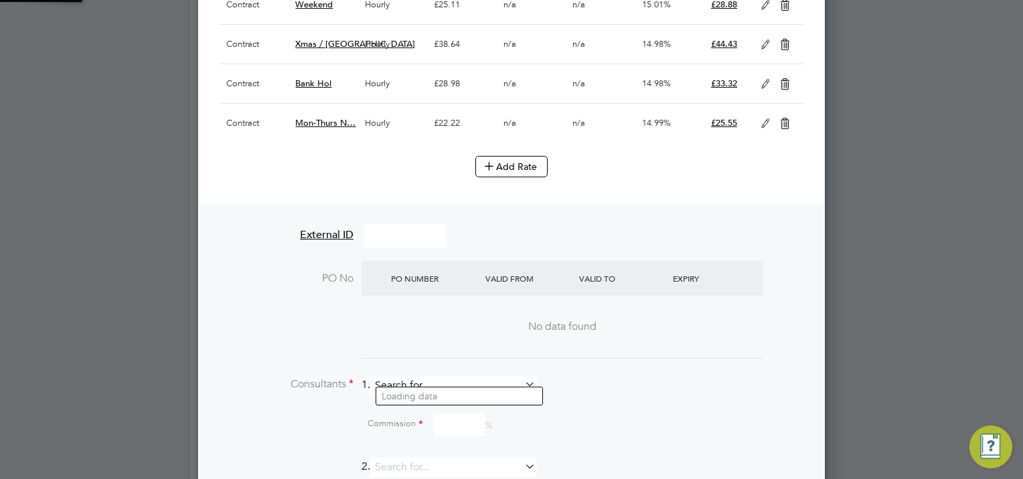
click at [406, 380] on input at bounding box center [452, 385] width 165 height 19
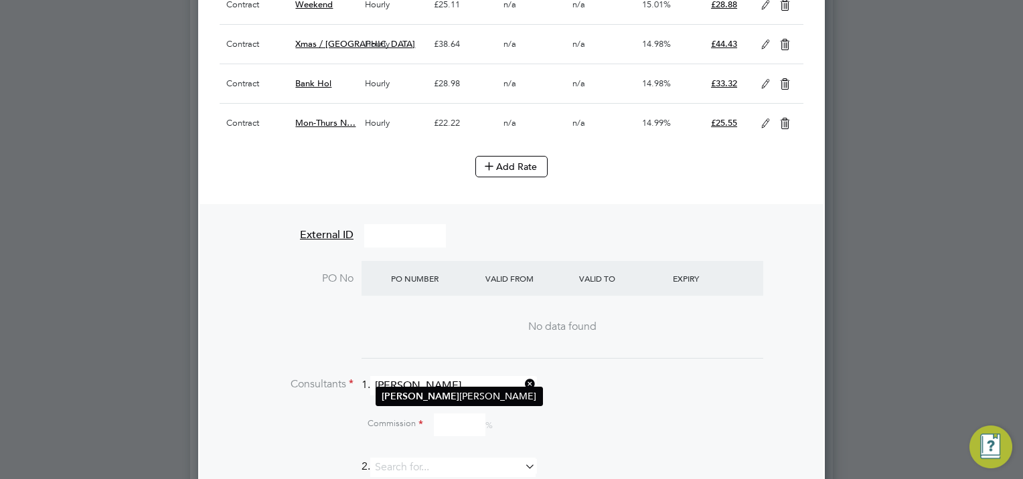
click at [438, 389] on li "Simon Woodcock" at bounding box center [459, 397] width 166 height 18
type input "Simon Woodcock"
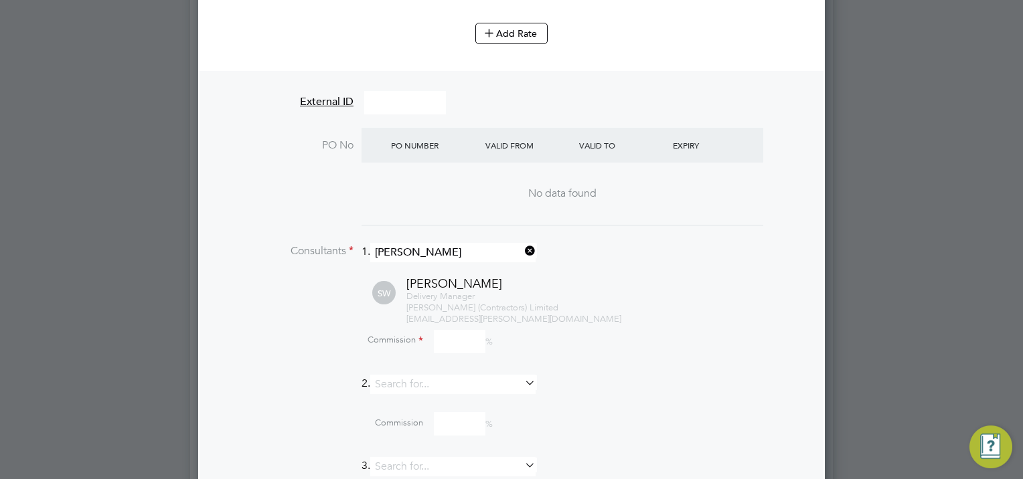
scroll to position [1272, 0]
click at [450, 333] on input at bounding box center [460, 340] width 52 height 23
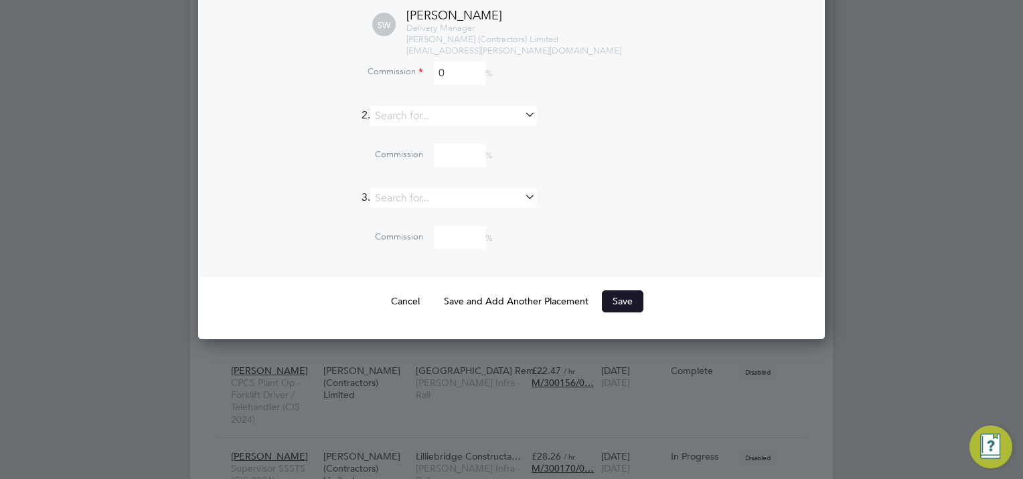
type input "0"
click at [632, 290] on button "Save" at bounding box center [622, 300] width 41 height 21
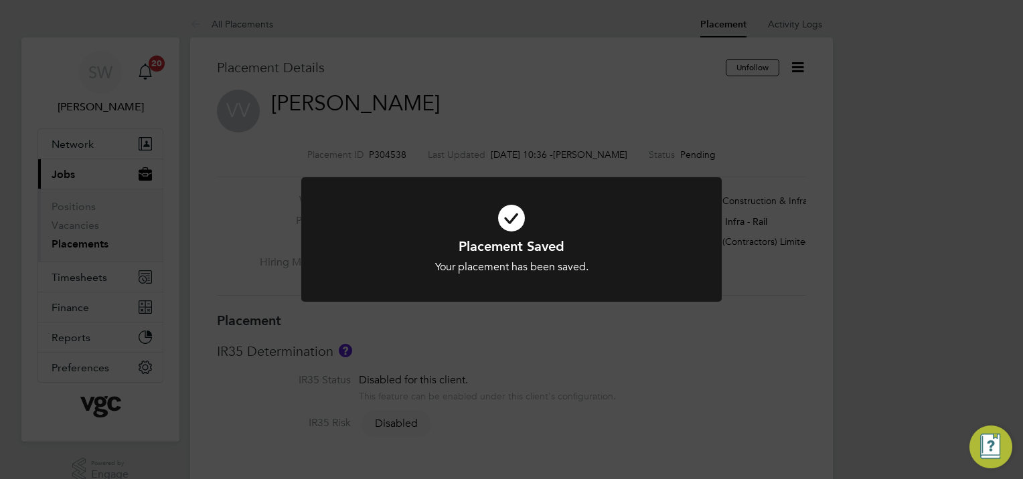
click at [799, 62] on div "Placement Saved Your placement has been saved. Cancel Okay" at bounding box center [511, 239] width 1023 height 479
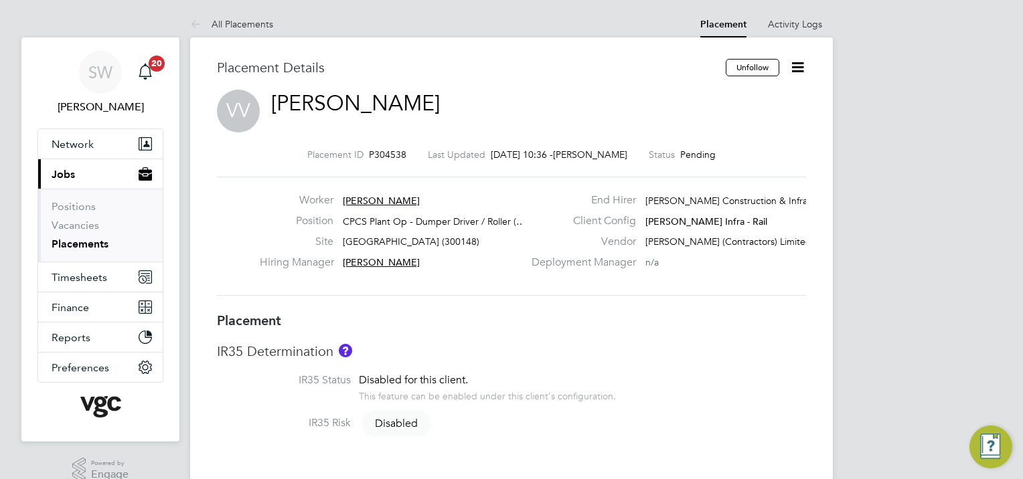
click at [792, 65] on icon at bounding box center [797, 67] width 17 height 17
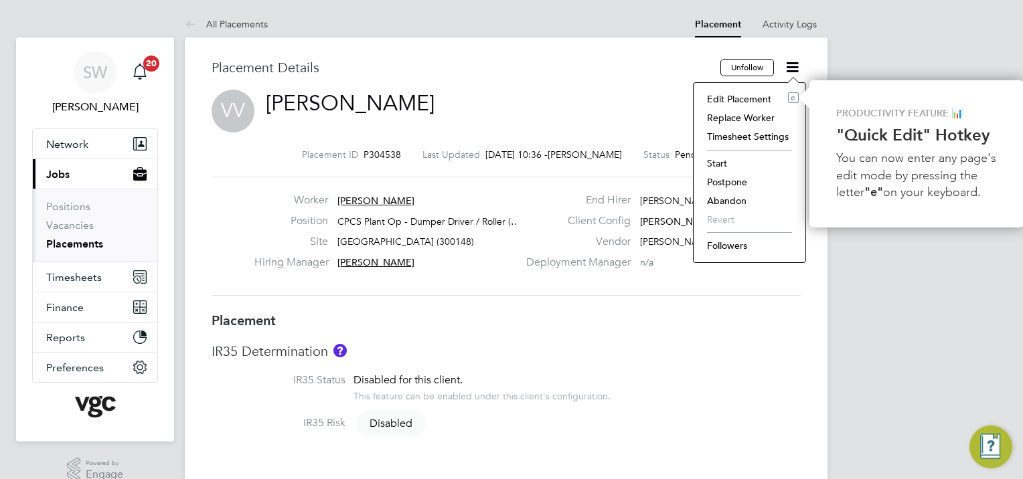
click at [712, 163] on li "Start" at bounding box center [749, 163] width 98 height 19
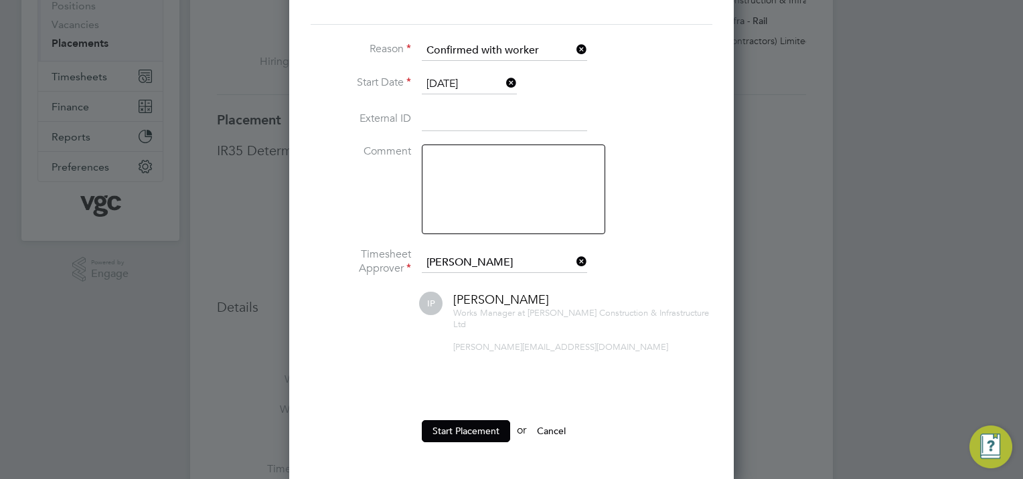
click at [448, 424] on button "Start Placement" at bounding box center [466, 430] width 88 height 21
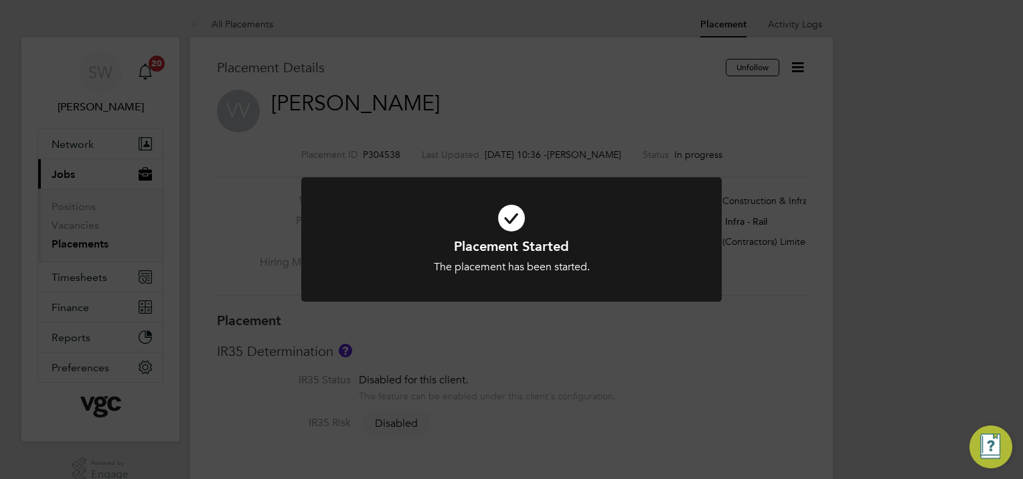
click at [924, 145] on div "Placement Started The placement has been started. Cancel Okay" at bounding box center [511, 239] width 1023 height 479
